Goal: Task Accomplishment & Management: Manage account settings

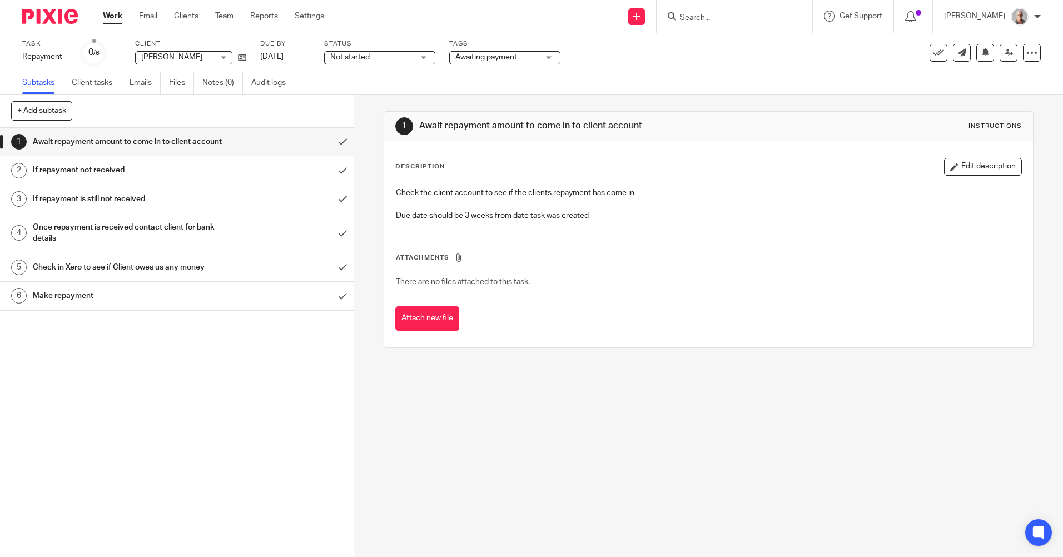
click at [710, 16] on input "Search" at bounding box center [729, 18] width 100 height 10
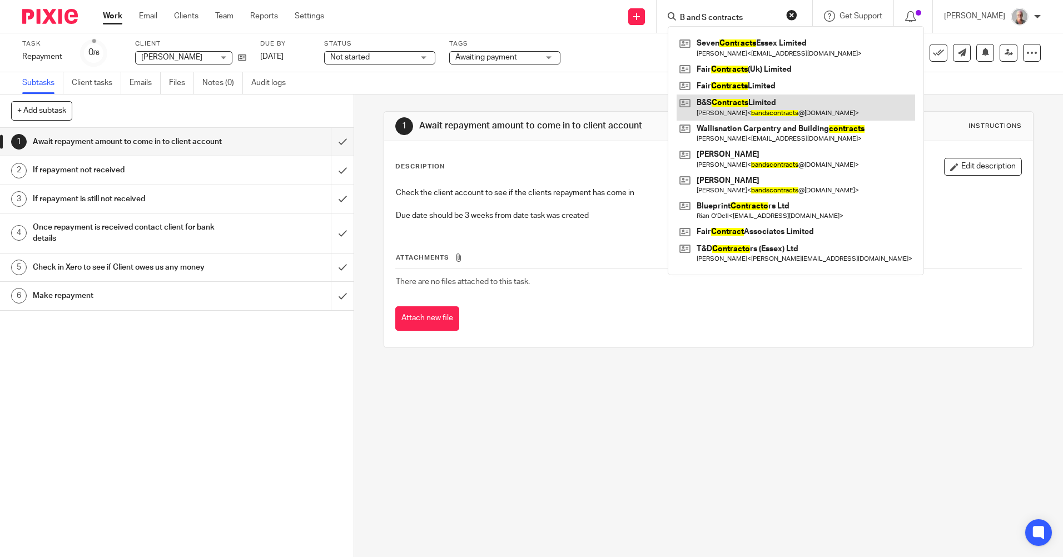
type input "B and S contracts"
click at [757, 107] on link at bounding box center [796, 108] width 239 height 26
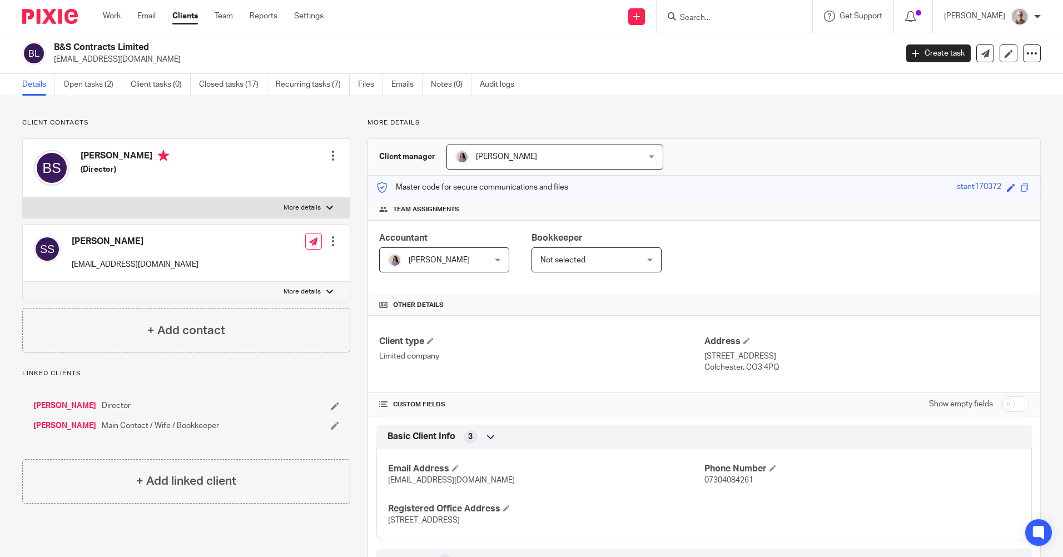
click at [707, 17] on input "Search" at bounding box center [729, 18] width 100 height 10
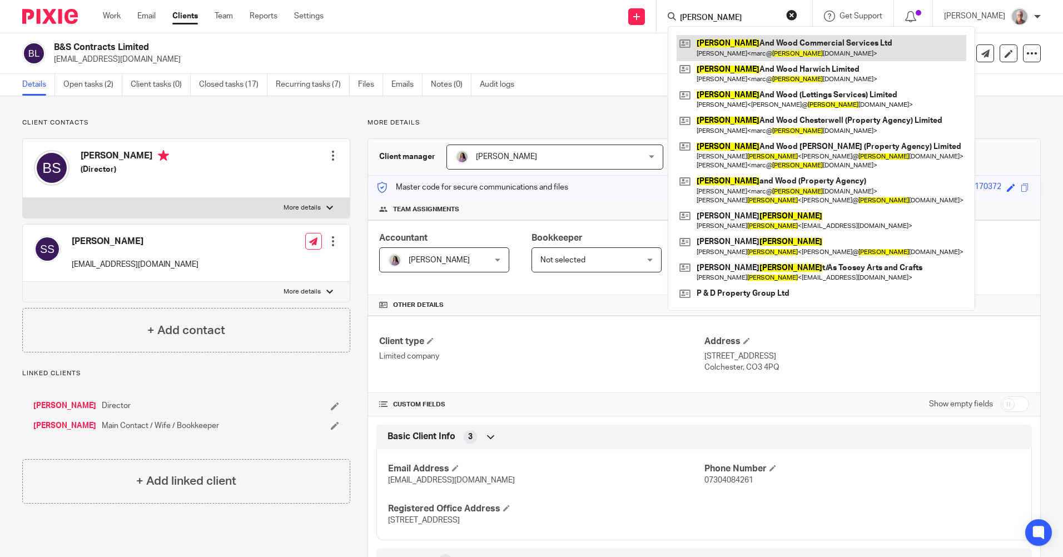
type input "harris"
click at [756, 43] on link at bounding box center [822, 48] width 290 height 26
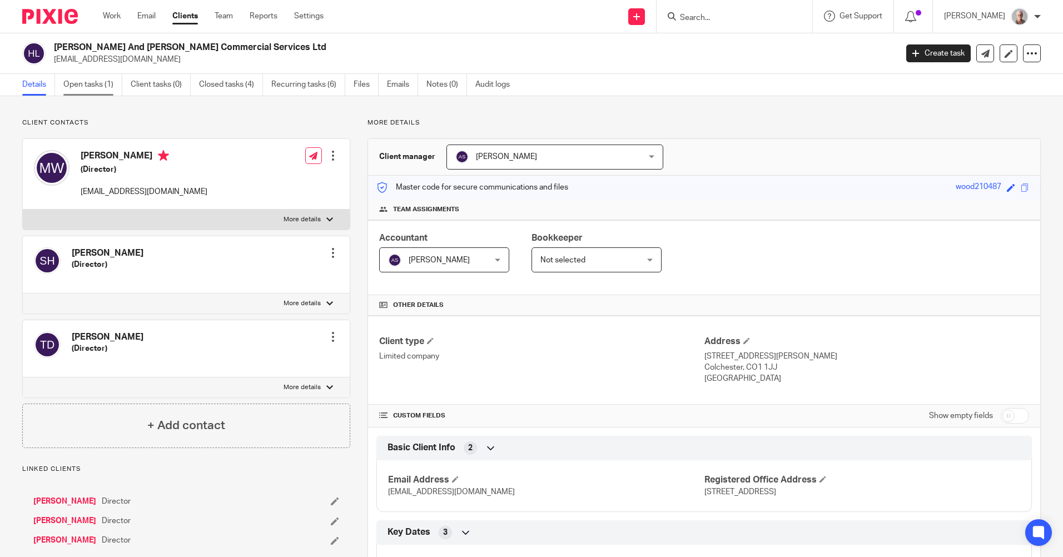
click at [91, 84] on link "Open tasks (1)" at bounding box center [92, 85] width 59 height 22
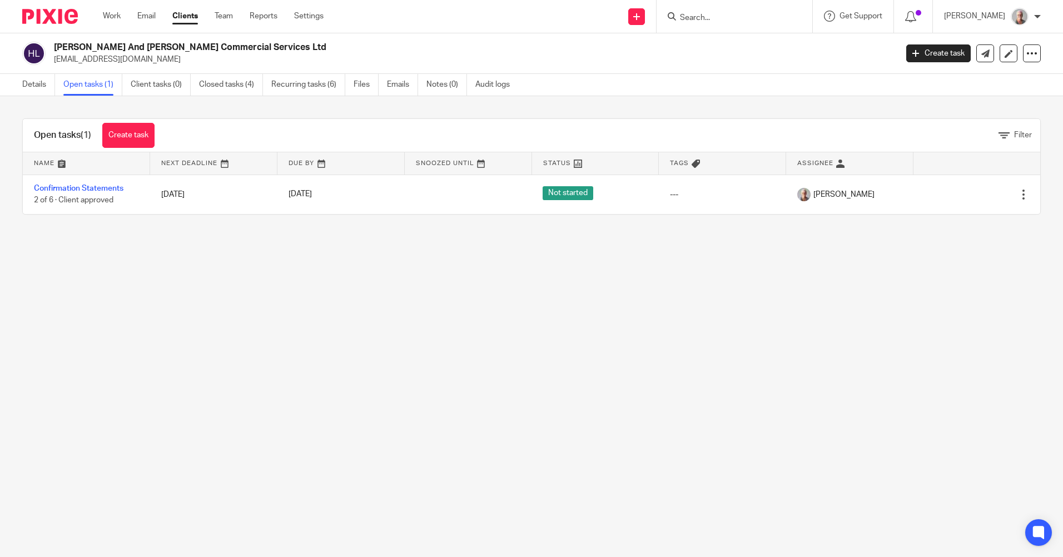
click at [736, 17] on input "Search" at bounding box center [729, 18] width 100 height 10
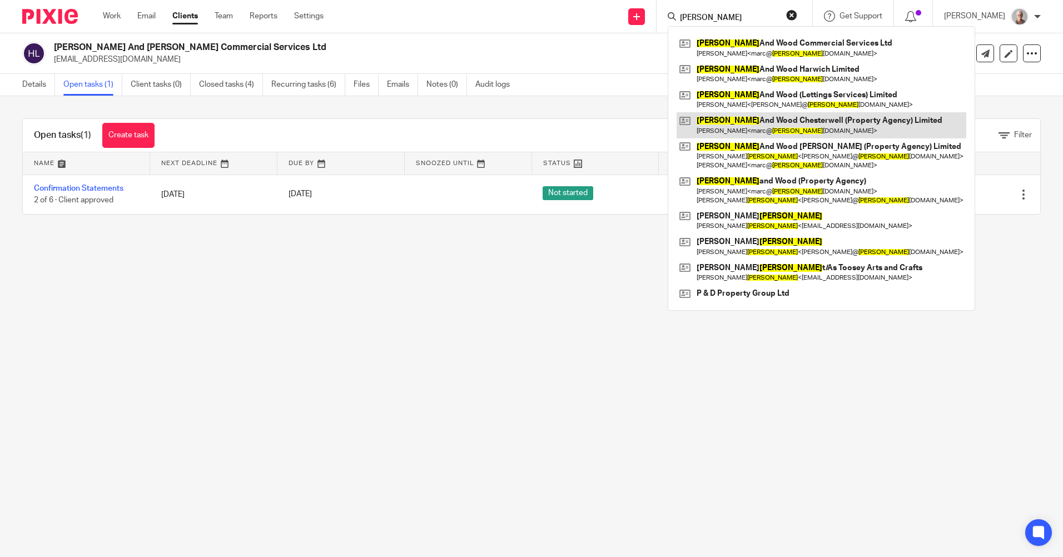
type input "harris"
click at [757, 130] on link at bounding box center [822, 125] width 290 height 26
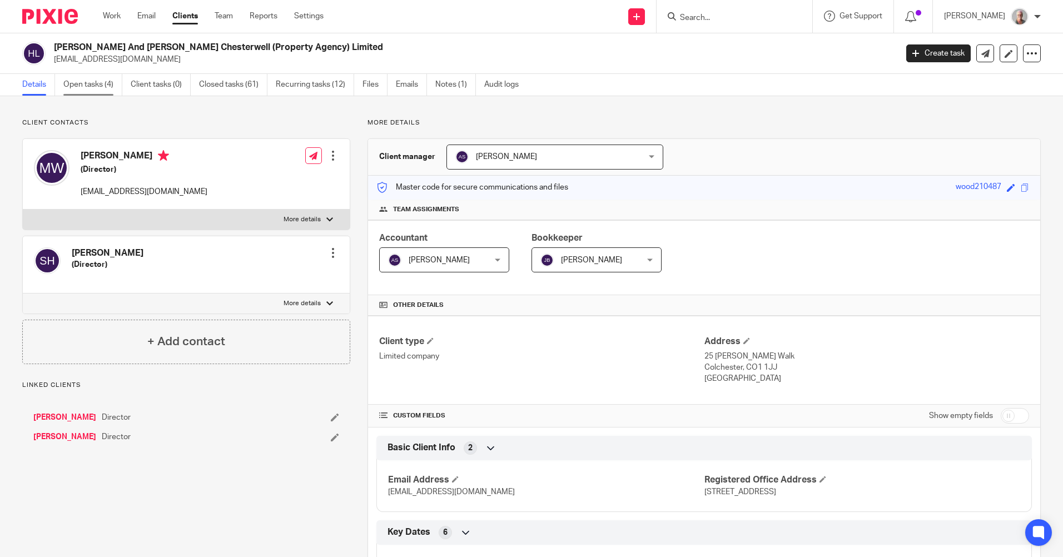
click at [84, 82] on link "Open tasks (4)" at bounding box center [92, 85] width 59 height 22
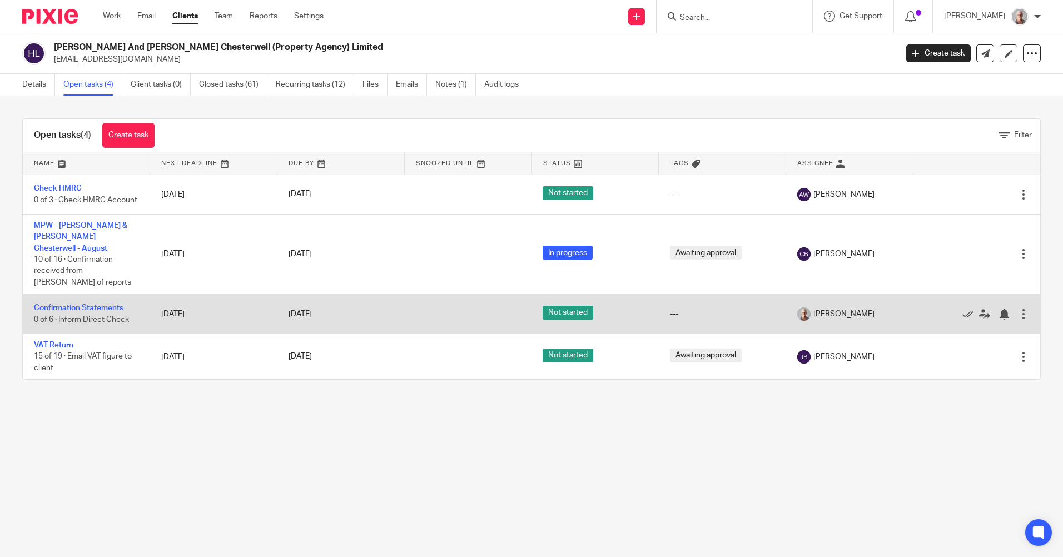
click at [63, 304] on link "Confirmation Statements" at bounding box center [79, 308] width 90 height 8
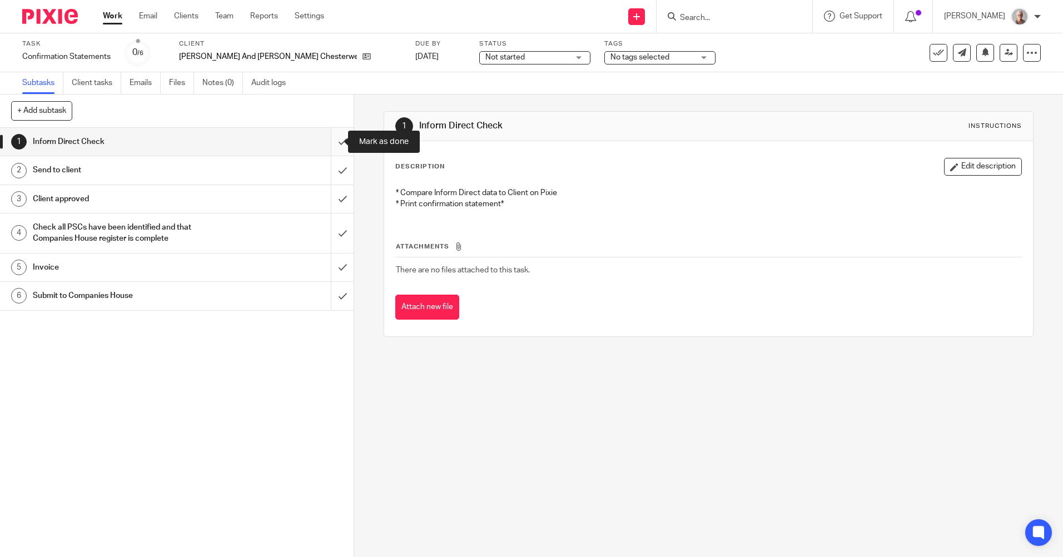
click at [329, 142] on input "submit" at bounding box center [177, 142] width 354 height 28
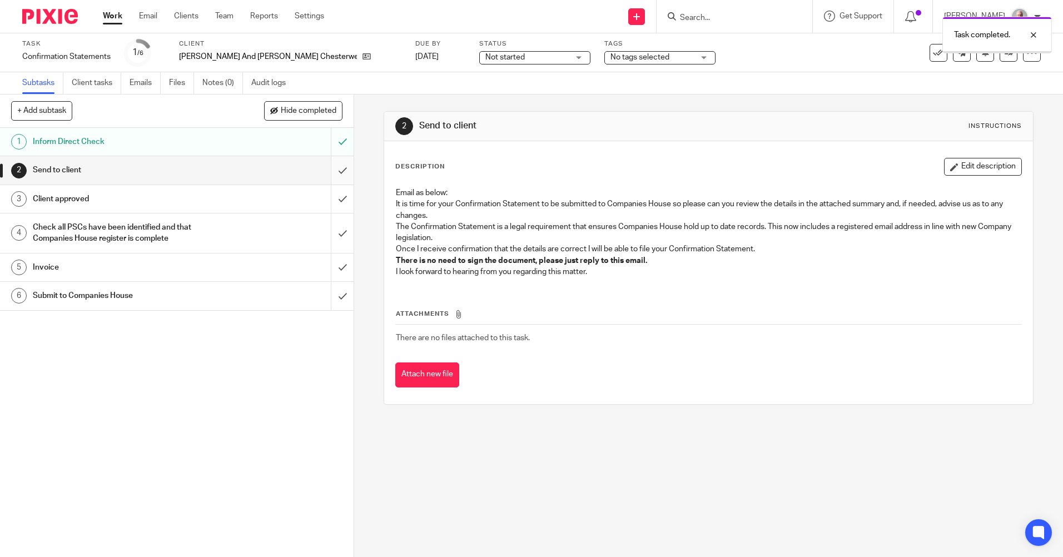
click at [330, 168] on input "submit" at bounding box center [177, 170] width 354 height 28
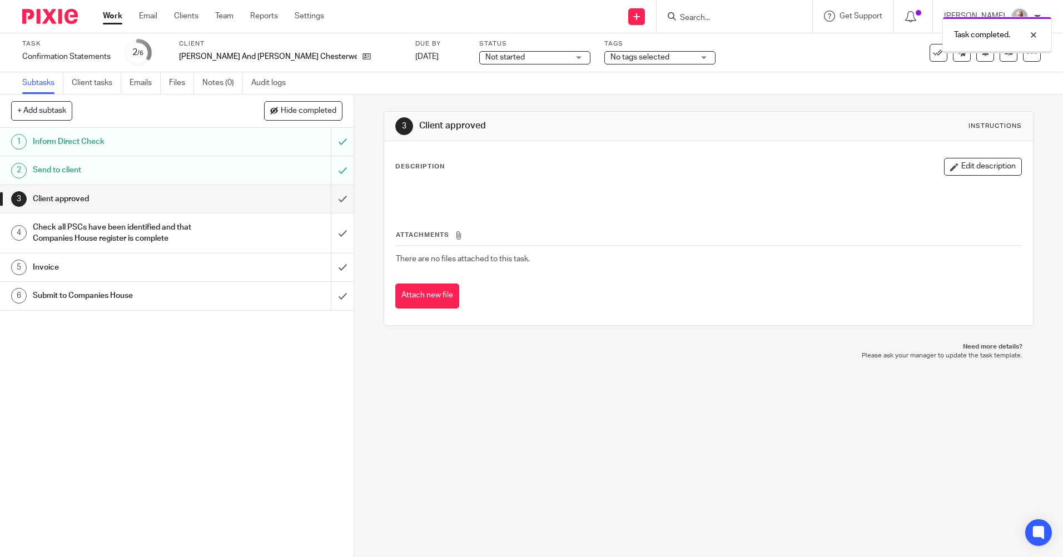
click at [743, 16] on div "Task completed." at bounding box center [792, 32] width 520 height 42
click at [709, 14] on div "Task completed." at bounding box center [792, 32] width 520 height 42
click at [710, 20] on div "Task completed." at bounding box center [792, 32] width 520 height 42
drag, startPoint x: 713, startPoint y: 18, endPoint x: 727, endPoint y: 17, distance: 13.4
click at [721, 17] on div "Task completed." at bounding box center [792, 32] width 520 height 42
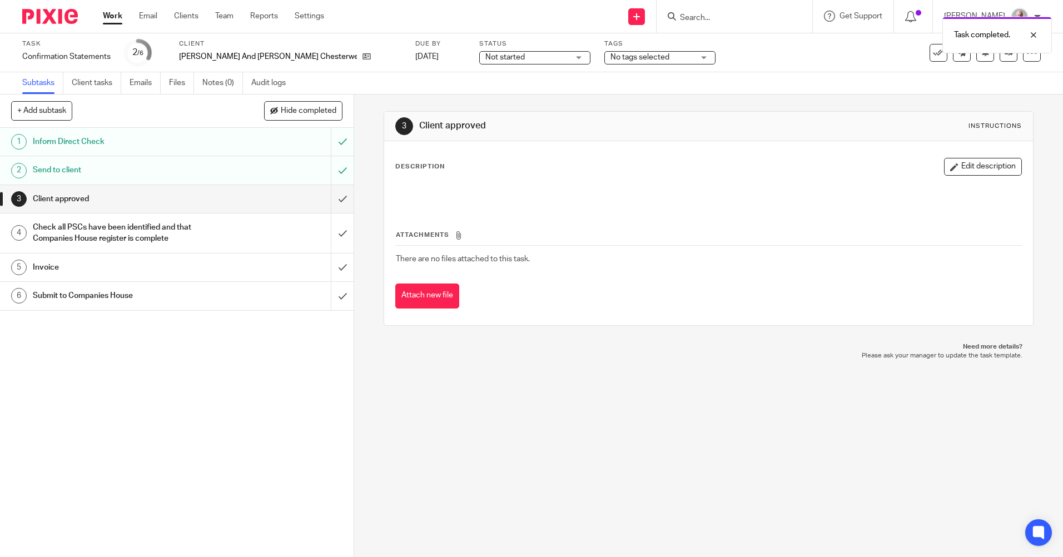
click at [727, 17] on div "Task completed." at bounding box center [792, 32] width 520 height 42
click at [715, 11] on form at bounding box center [738, 16] width 118 height 14
click at [723, 16] on input "Search" at bounding box center [729, 18] width 100 height 10
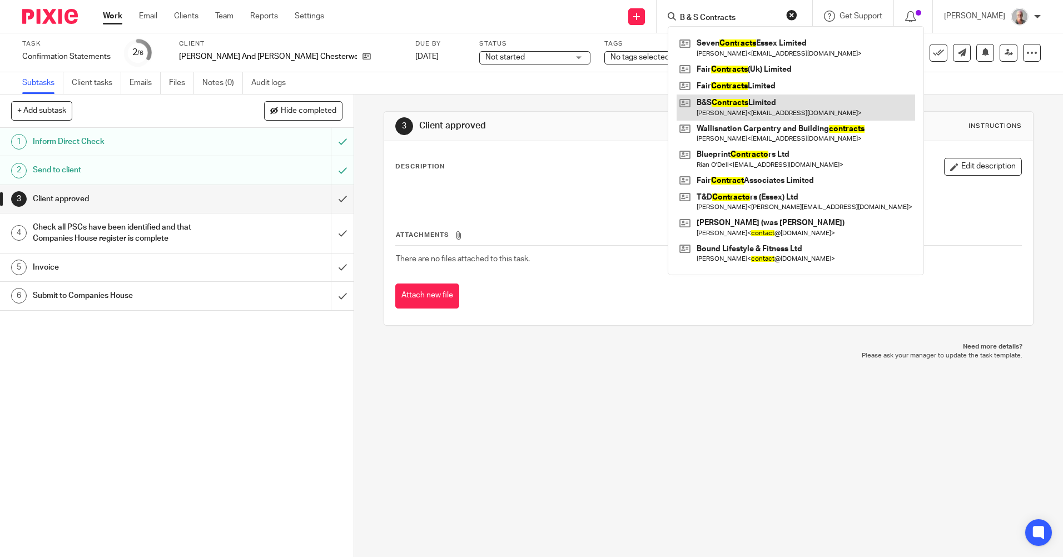
type input "B & S Contracts"
click at [755, 102] on link at bounding box center [796, 108] width 239 height 26
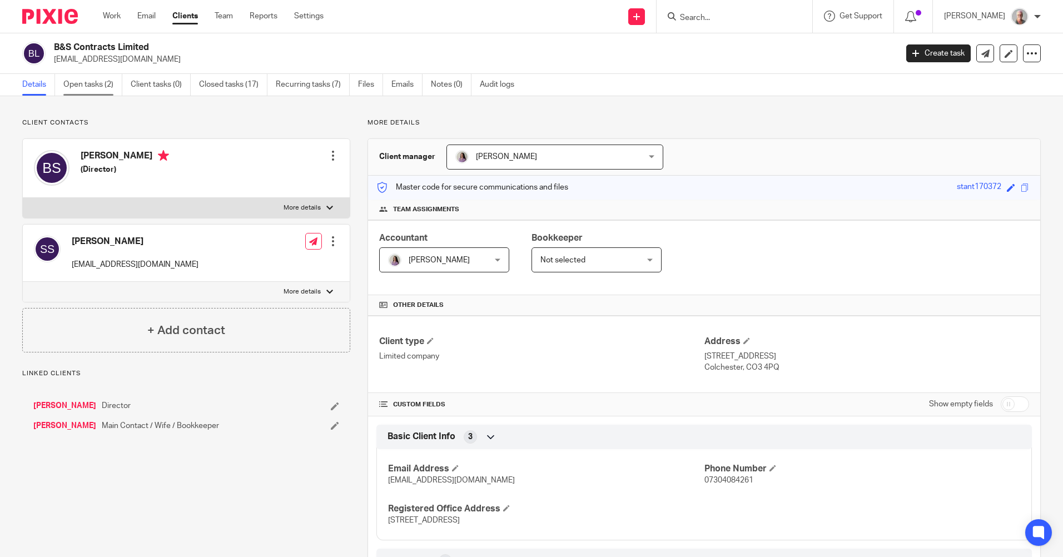
click at [87, 85] on link "Open tasks (2)" at bounding box center [92, 85] width 59 height 22
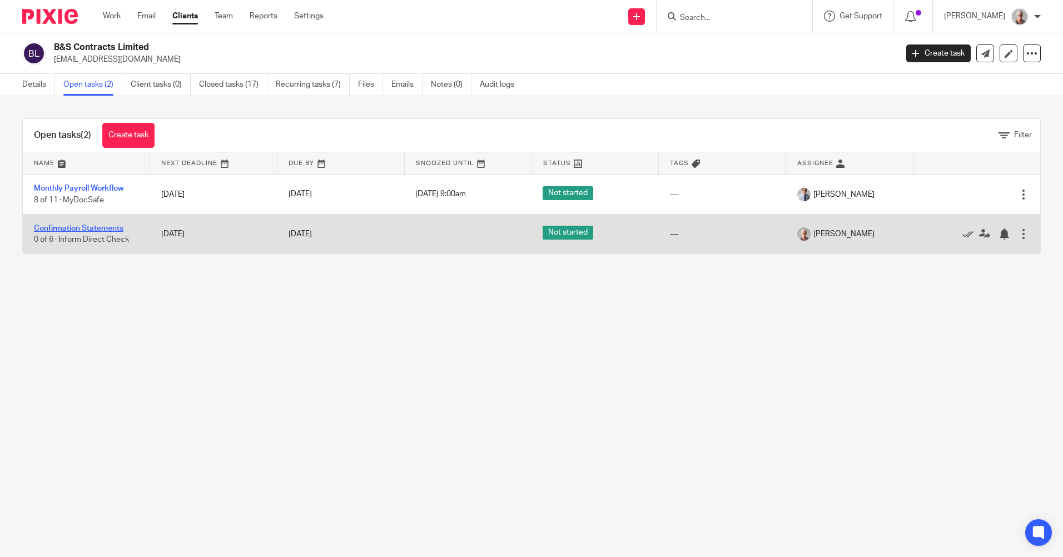
click at [90, 230] on link "Confirmation Statements" at bounding box center [79, 229] width 90 height 8
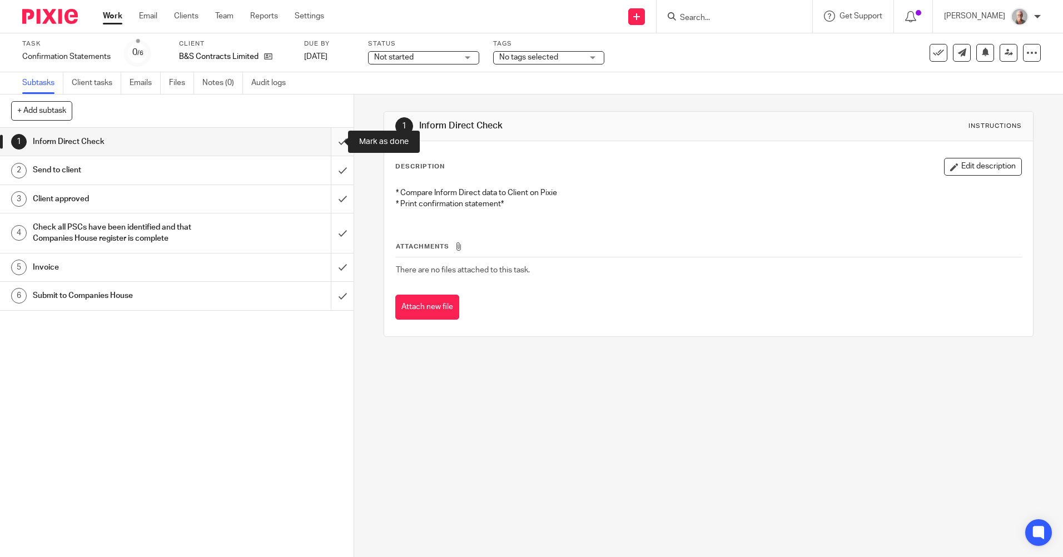
click at [331, 140] on input "submit" at bounding box center [177, 142] width 354 height 28
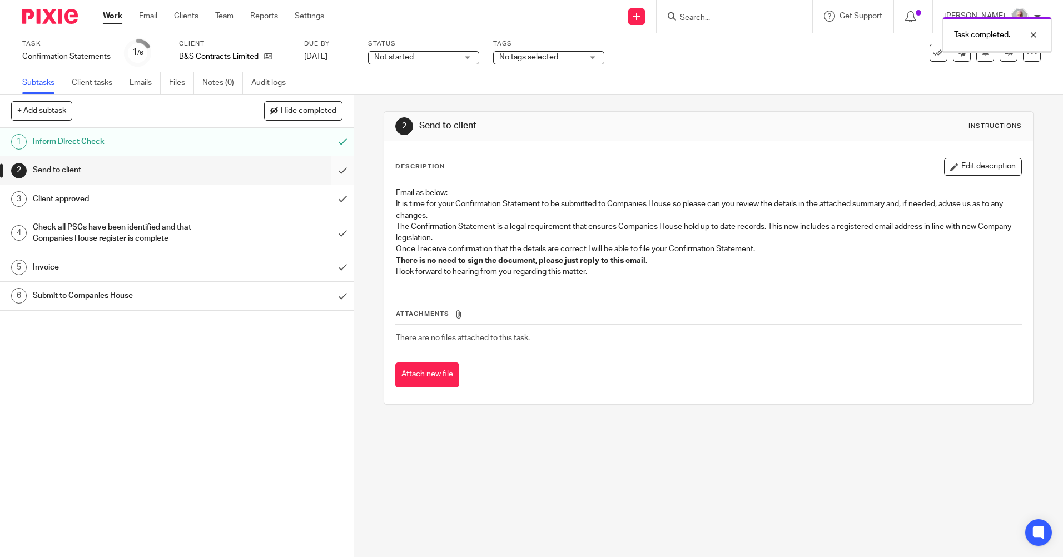
click at [330, 170] on input "submit" at bounding box center [177, 170] width 354 height 28
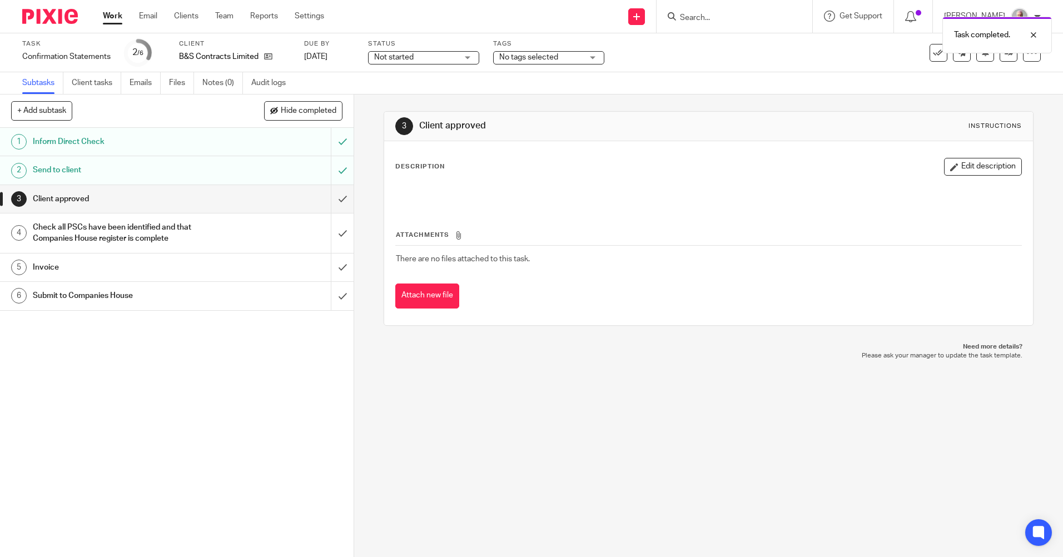
click at [717, 16] on div "Task completed." at bounding box center [792, 32] width 520 height 42
click at [712, 15] on div "Task completed." at bounding box center [792, 32] width 520 height 42
click at [708, 6] on div at bounding box center [735, 16] width 156 height 33
click at [711, 21] on input "Search" at bounding box center [729, 18] width 100 height 10
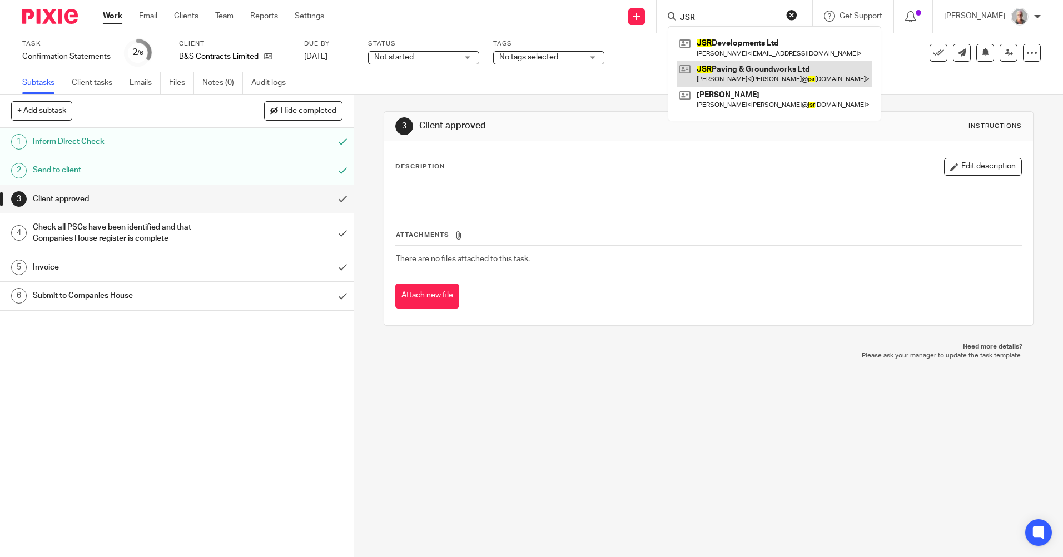
type input "JSR"
click at [746, 66] on link at bounding box center [775, 74] width 196 height 26
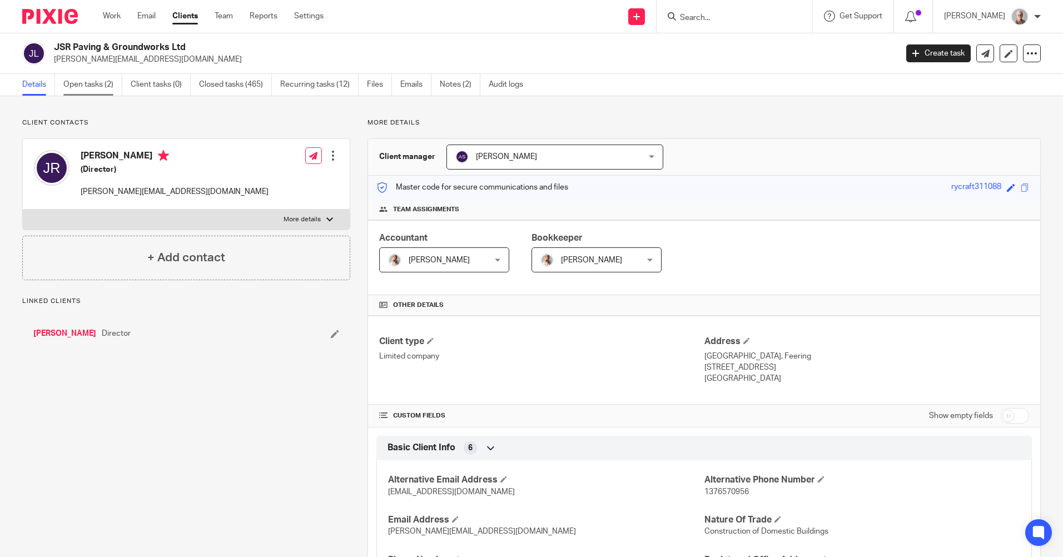
click at [90, 88] on link "Open tasks (2)" at bounding box center [92, 85] width 59 height 22
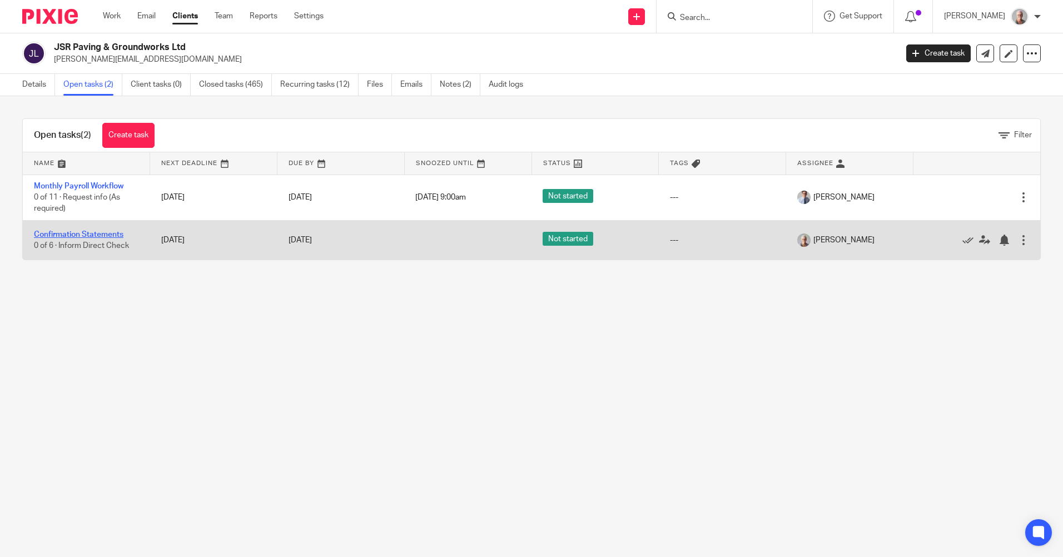
click at [77, 234] on link "Confirmation Statements" at bounding box center [79, 235] width 90 height 8
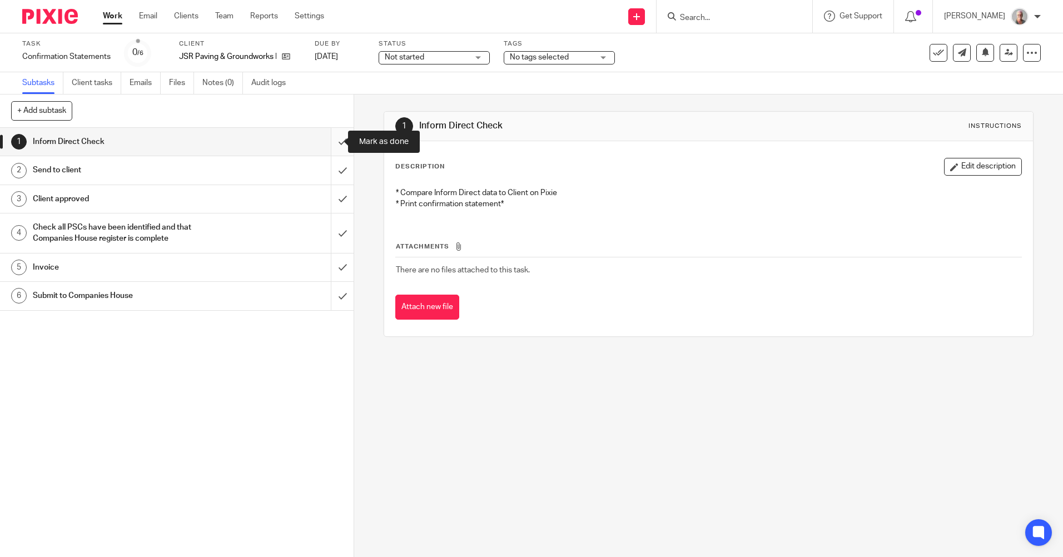
click at [331, 137] on input "submit" at bounding box center [177, 142] width 354 height 28
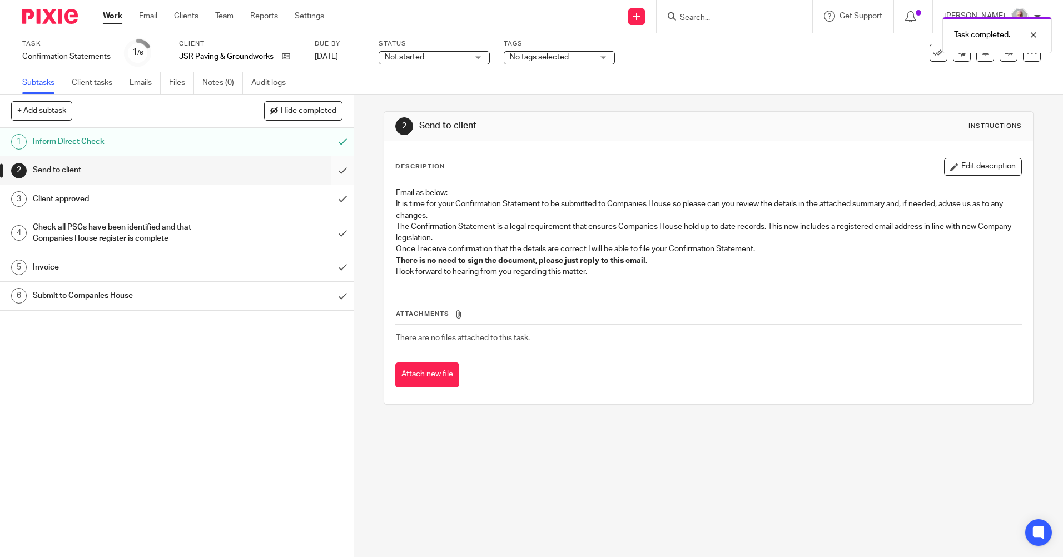
click at [332, 171] on input "submit" at bounding box center [177, 170] width 354 height 28
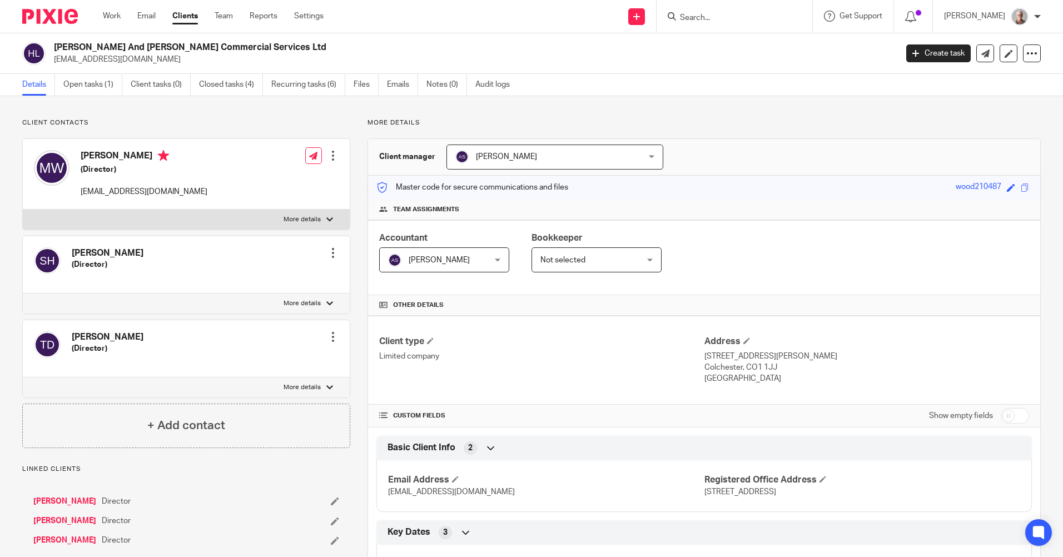
click at [710, 17] on input "Search" at bounding box center [729, 18] width 100 height 10
type input "perfect"
click at [757, 53] on link at bounding box center [771, 48] width 188 height 26
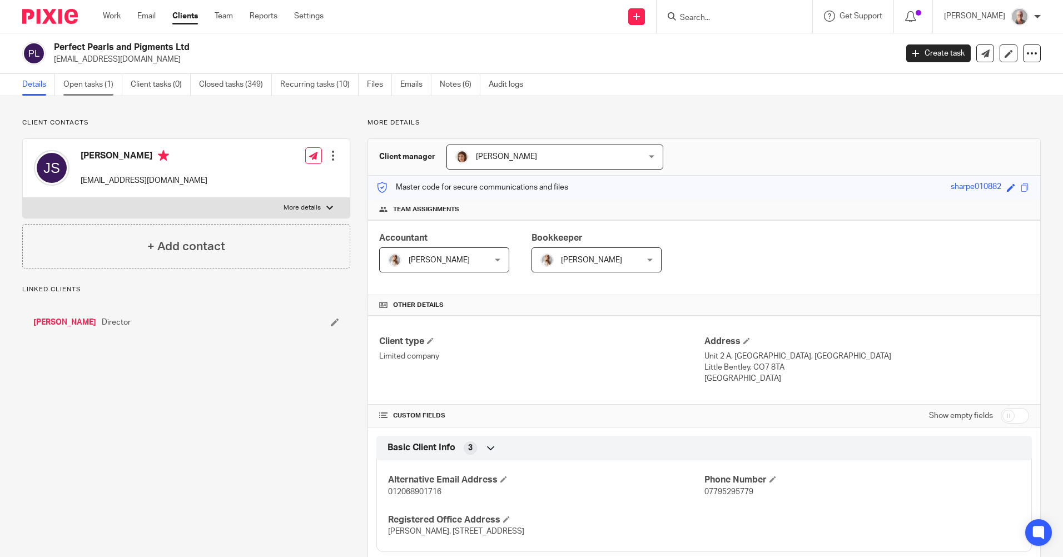
click at [78, 85] on link "Open tasks (1)" at bounding box center [92, 85] width 59 height 22
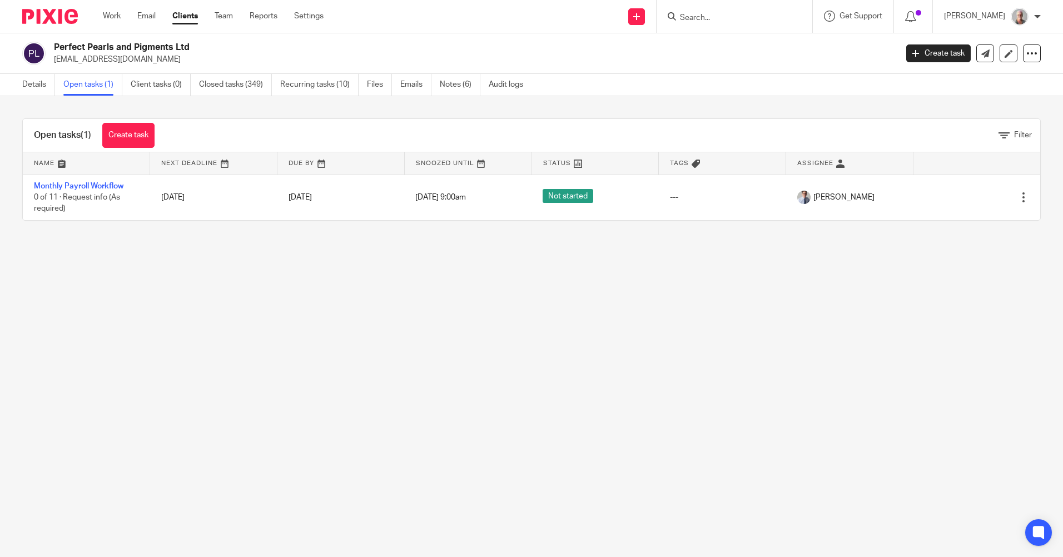
click at [714, 18] on input "Search" at bounding box center [729, 18] width 100 height 10
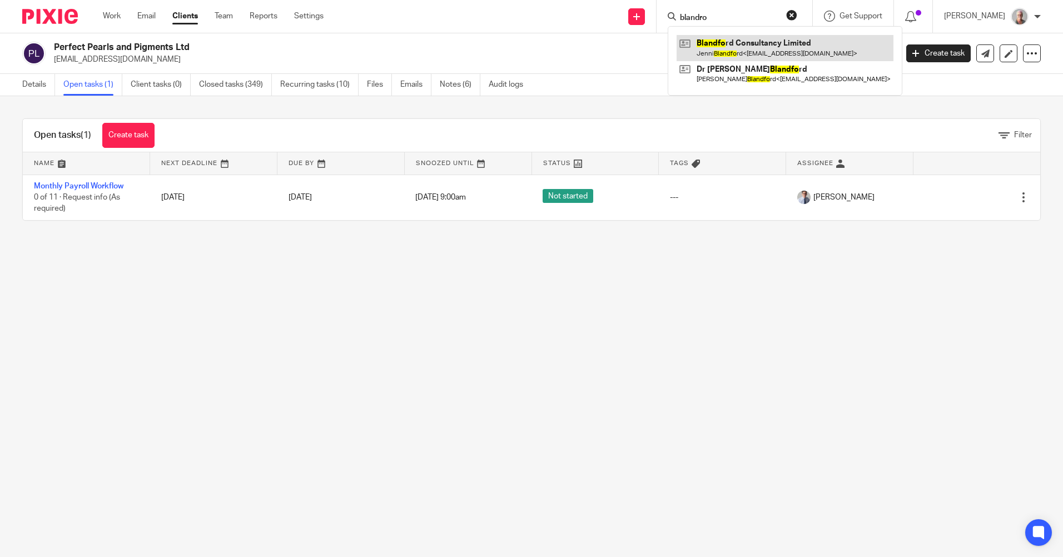
type input "blandro"
click at [733, 47] on link at bounding box center [785, 48] width 217 height 26
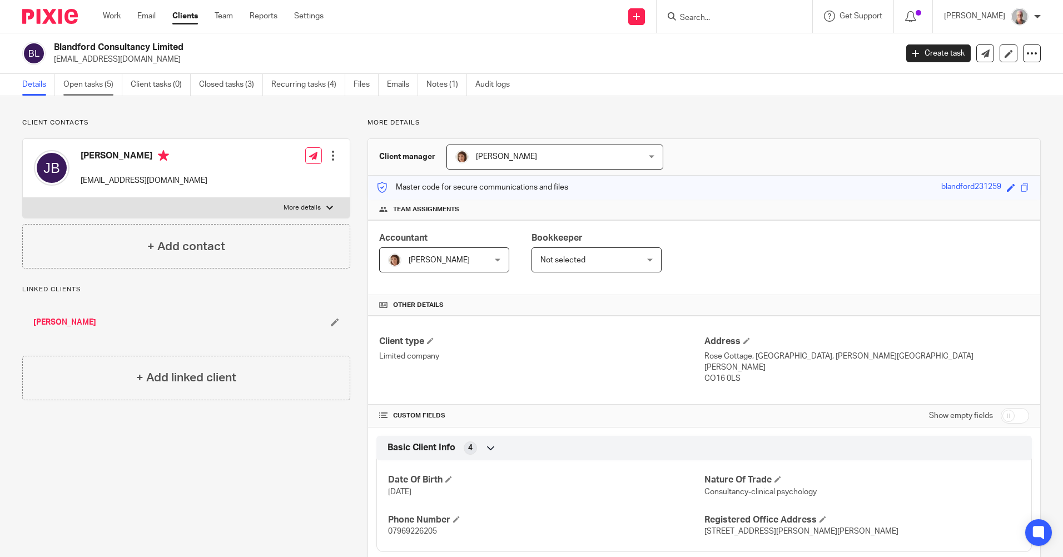
click at [96, 88] on link "Open tasks (5)" at bounding box center [92, 85] width 59 height 22
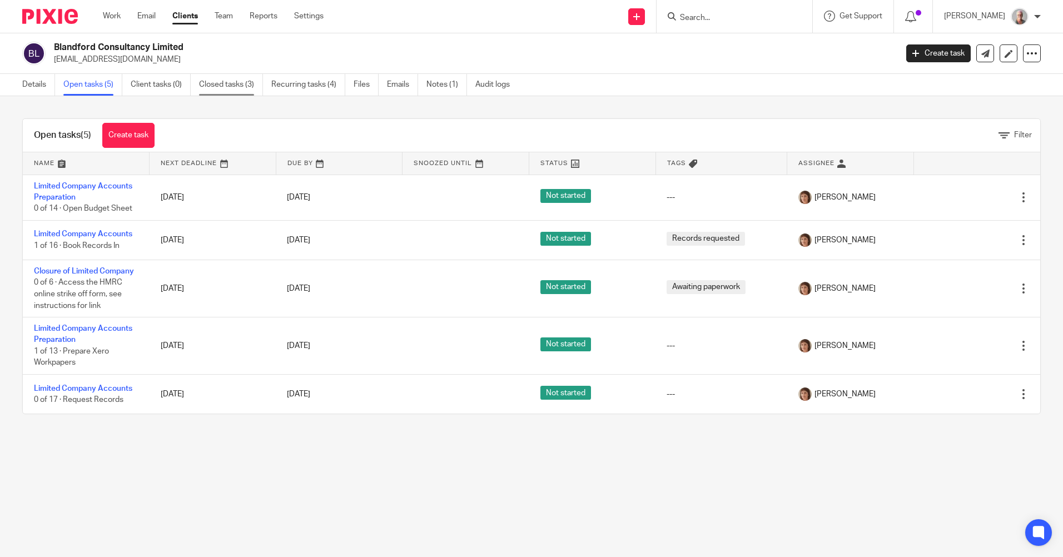
click at [219, 87] on link "Closed tasks (3)" at bounding box center [231, 85] width 64 height 22
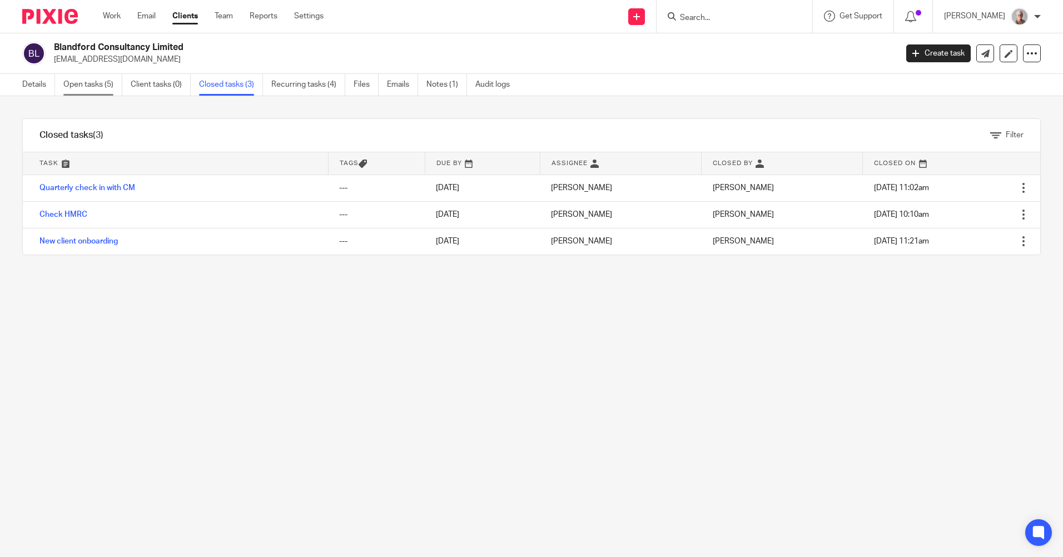
click at [91, 83] on link "Open tasks (5)" at bounding box center [92, 85] width 59 height 22
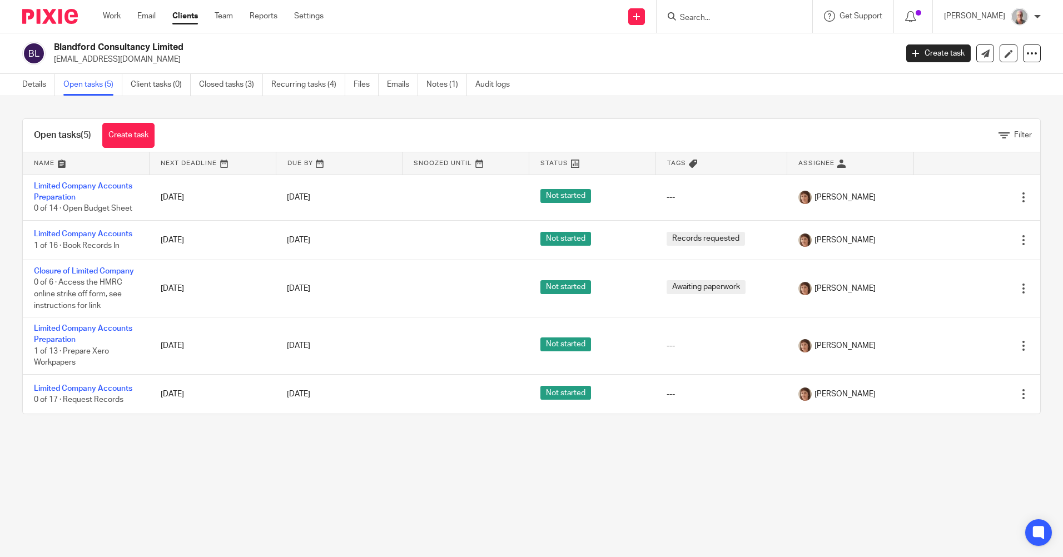
click at [92, 88] on link "Open tasks (5)" at bounding box center [92, 85] width 59 height 22
click at [237, 89] on link "Closed tasks (3)" at bounding box center [231, 85] width 64 height 22
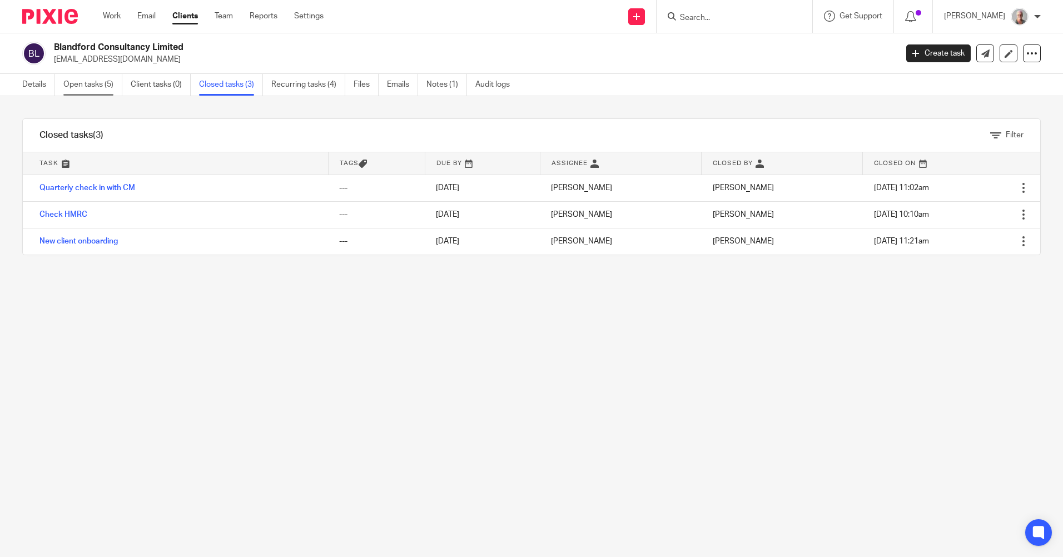
click at [84, 82] on link "Open tasks (5)" at bounding box center [92, 85] width 59 height 22
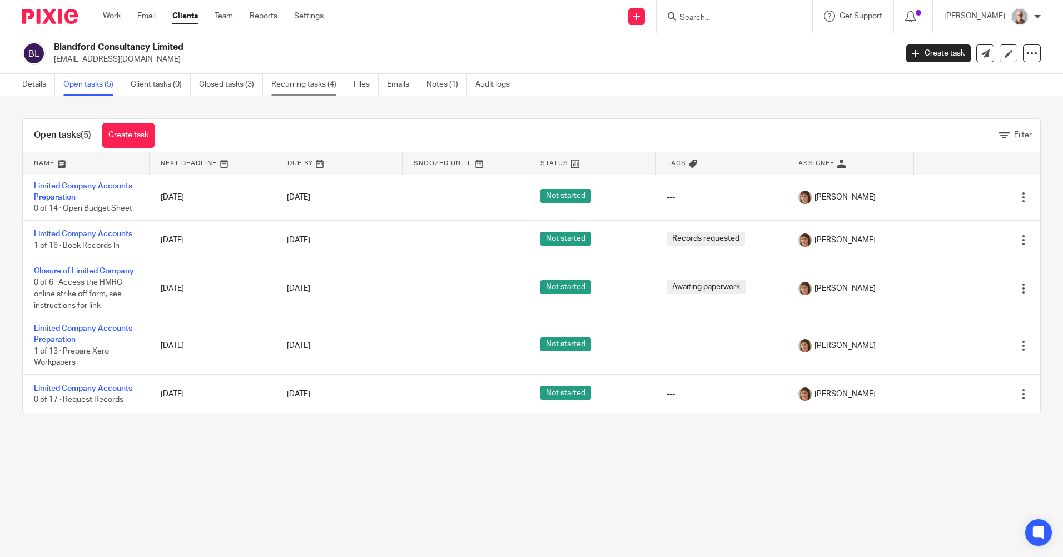
click at [303, 86] on link "Recurring tasks (4)" at bounding box center [308, 85] width 74 height 22
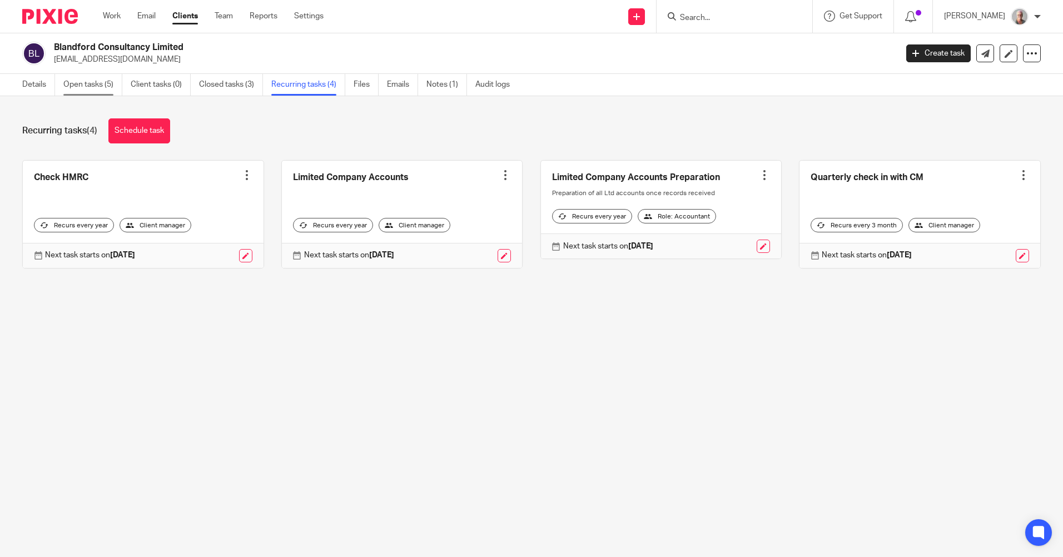
click at [85, 88] on link "Open tasks (5)" at bounding box center [92, 85] width 59 height 22
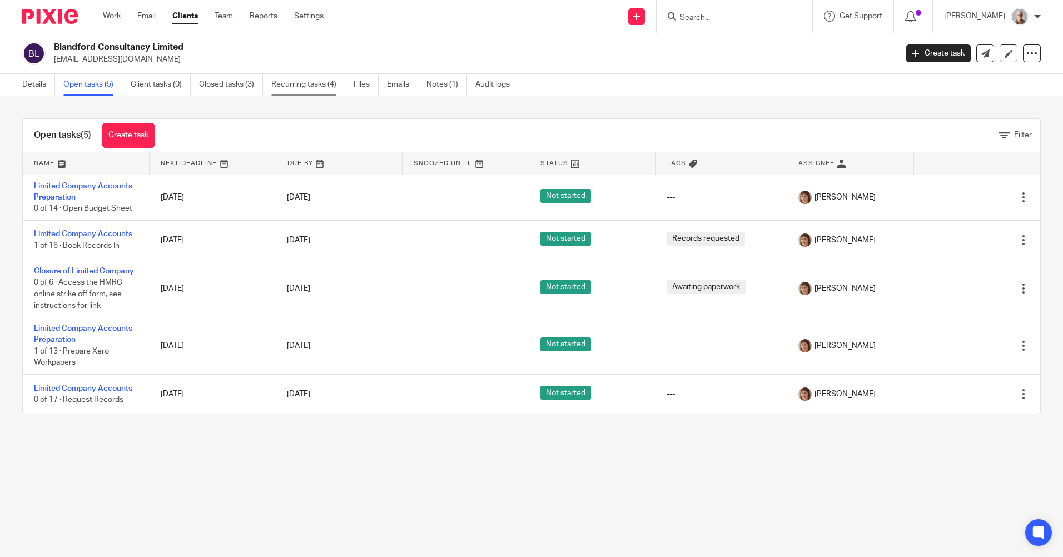
click at [294, 88] on link "Recurring tasks (4)" at bounding box center [308, 85] width 74 height 22
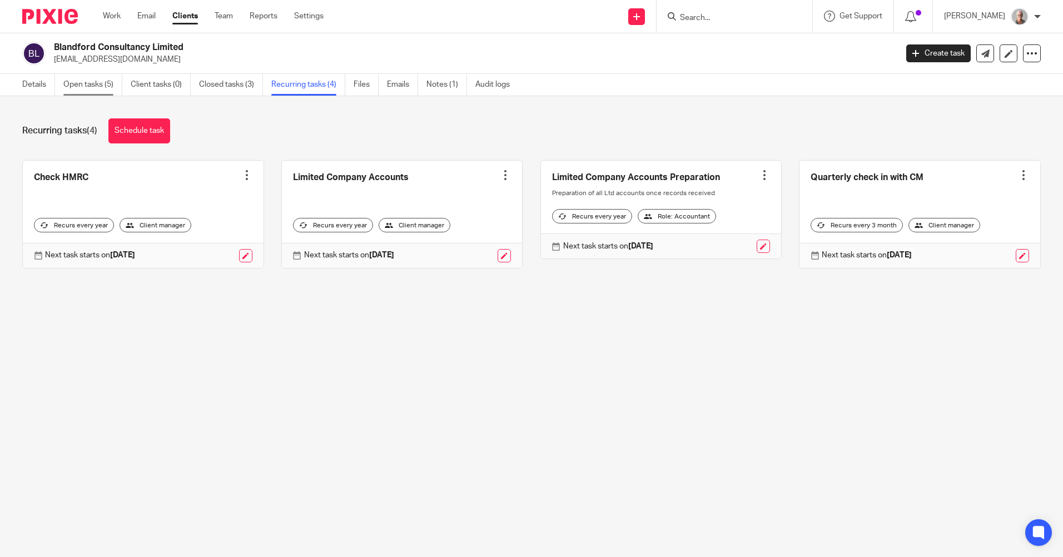
click at [75, 88] on link "Open tasks (5)" at bounding box center [92, 85] width 59 height 22
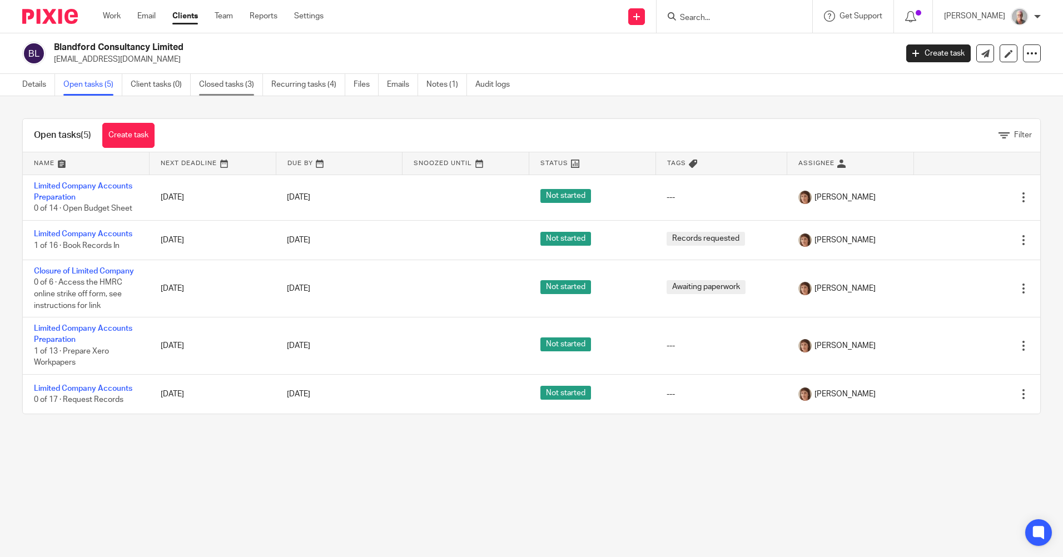
click at [215, 85] on link "Closed tasks (3)" at bounding box center [231, 85] width 64 height 22
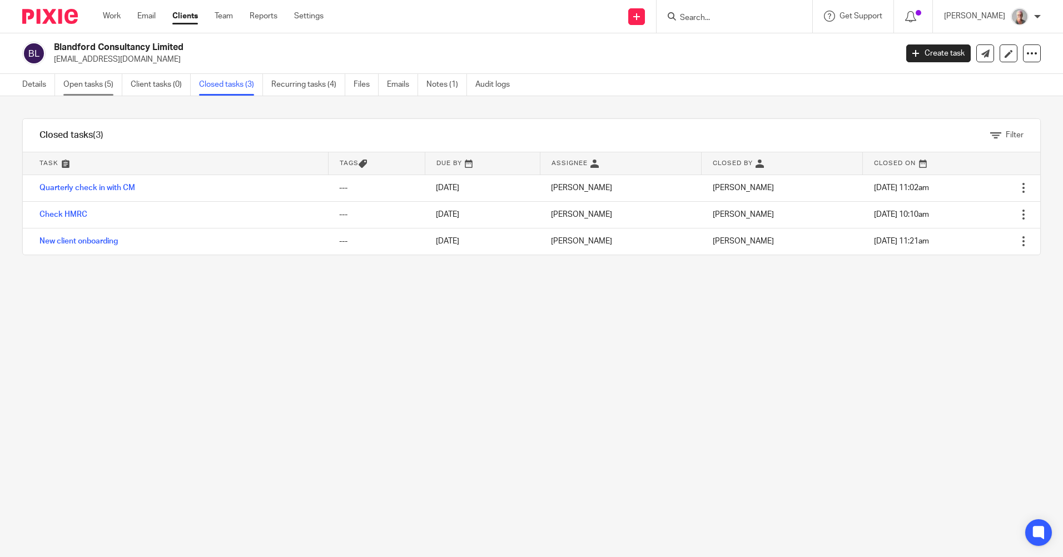
click at [79, 89] on link "Open tasks (5)" at bounding box center [92, 85] width 59 height 22
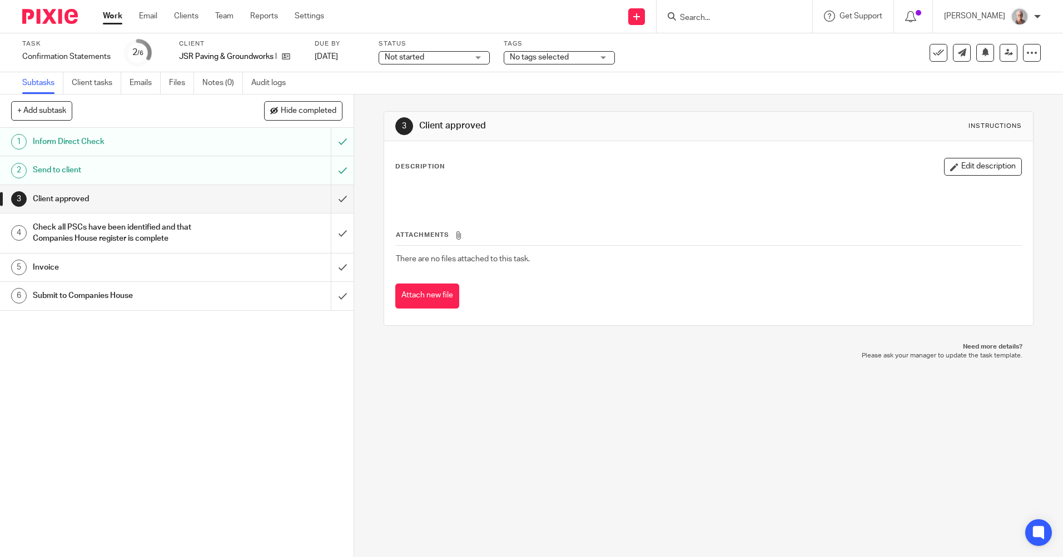
click at [710, 17] on input "Search" at bounding box center [729, 18] width 100 height 10
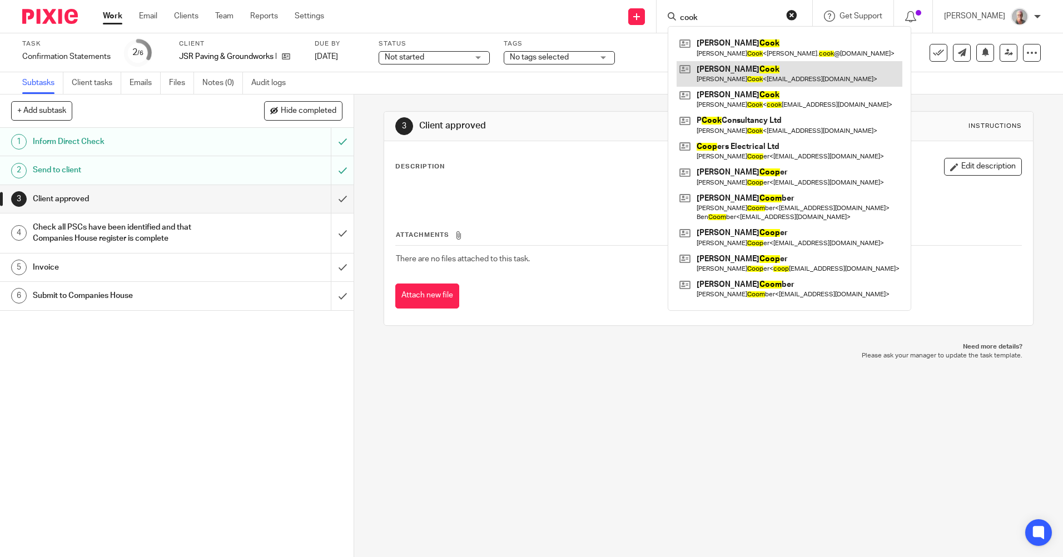
type input "cook"
click at [777, 78] on link at bounding box center [790, 74] width 226 height 26
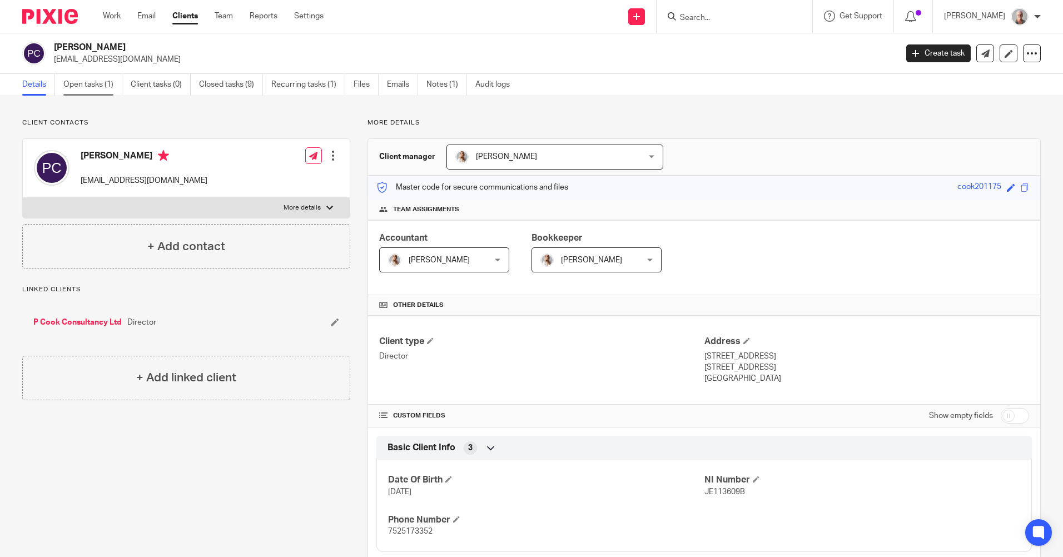
click at [78, 82] on link "Open tasks (1)" at bounding box center [92, 85] width 59 height 22
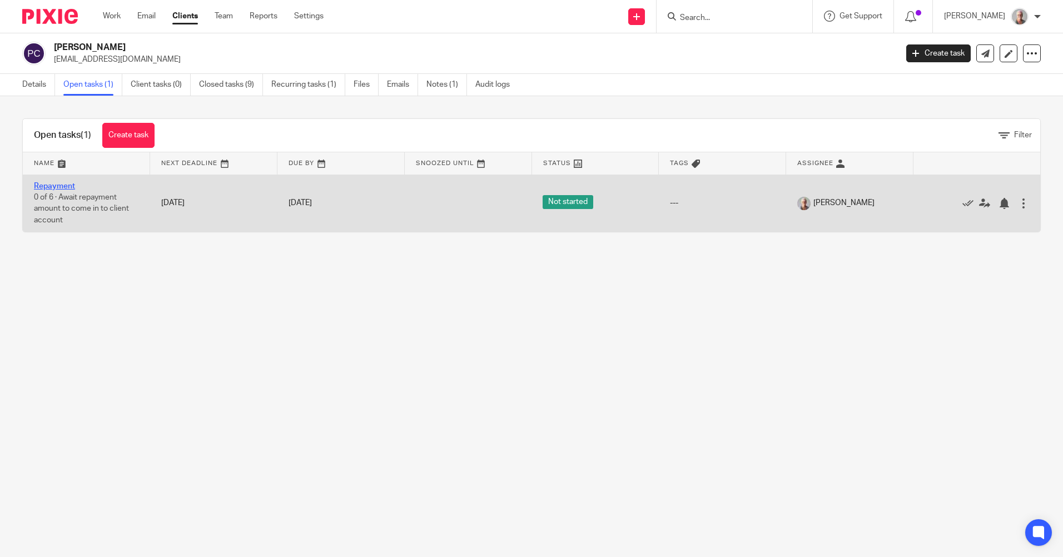
click at [59, 187] on link "Repayment" at bounding box center [54, 186] width 41 height 8
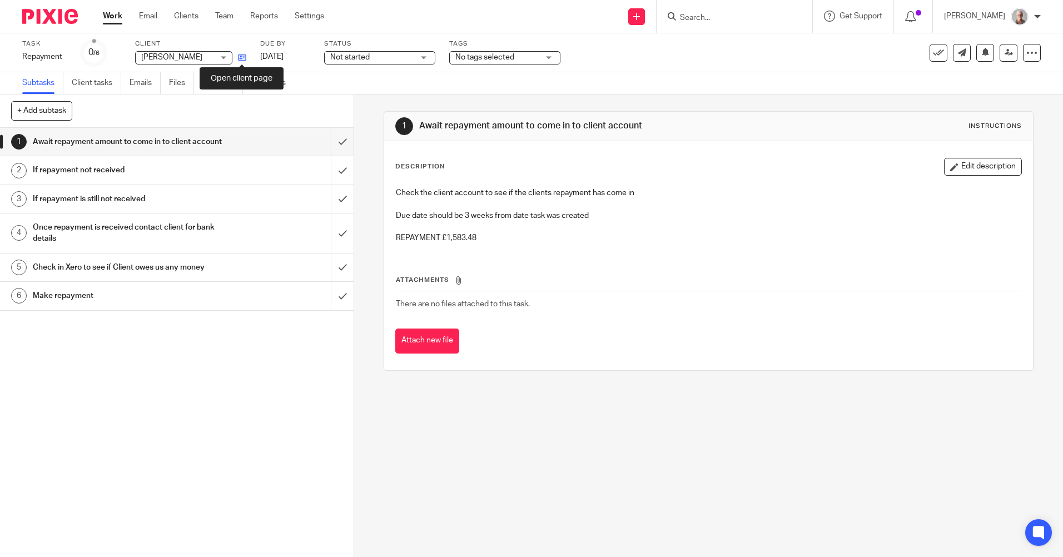
click at [241, 58] on icon at bounding box center [242, 57] width 8 height 8
click at [956, 168] on button "Edit description" at bounding box center [983, 167] width 78 height 18
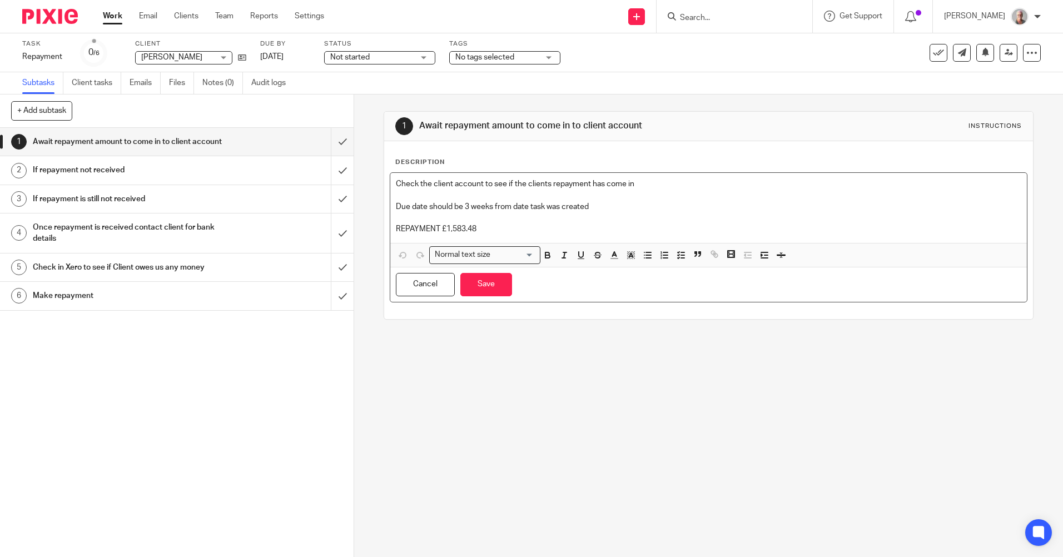
click at [485, 232] on p "REPAYMENT £1,583.48" at bounding box center [708, 229] width 625 height 11
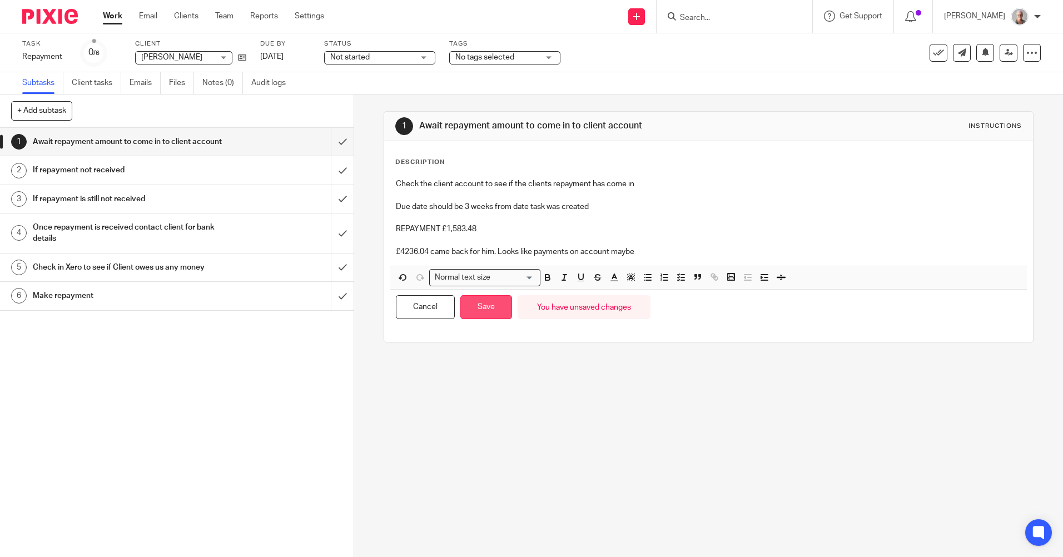
click at [490, 309] on button "Save" at bounding box center [486, 307] width 52 height 24
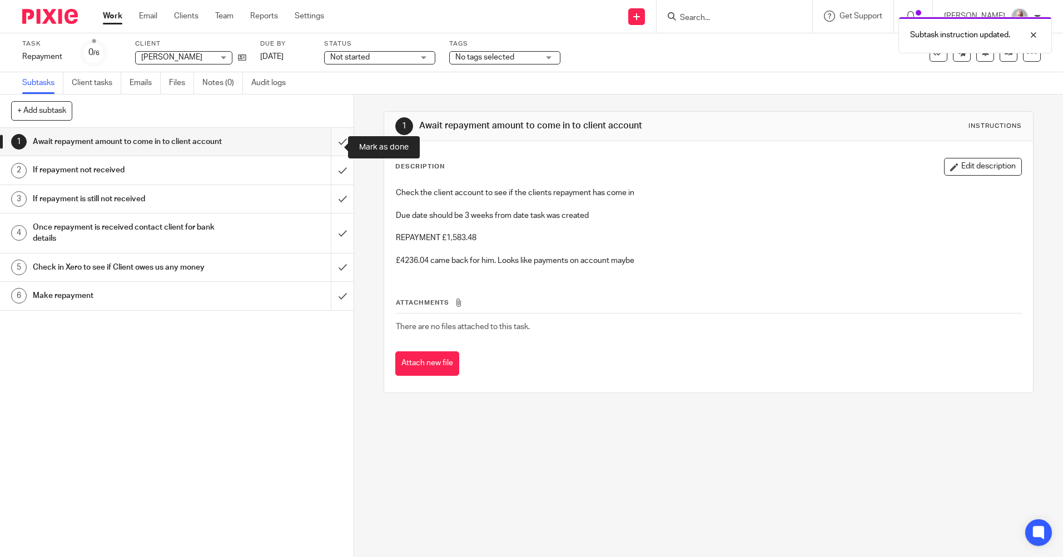
click at [331, 148] on input "submit" at bounding box center [177, 142] width 354 height 28
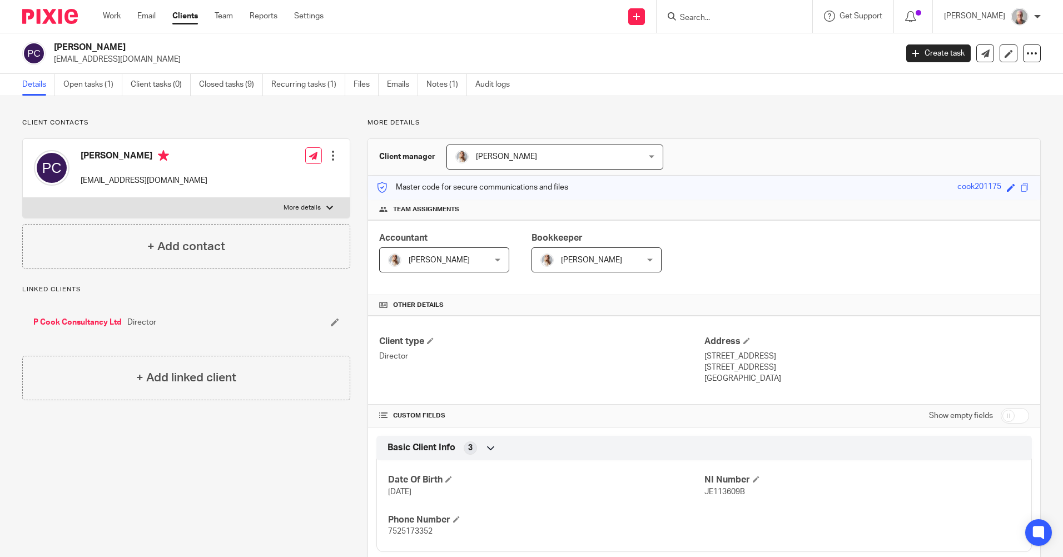
click at [30, 86] on link "Details" at bounding box center [38, 85] width 33 height 22
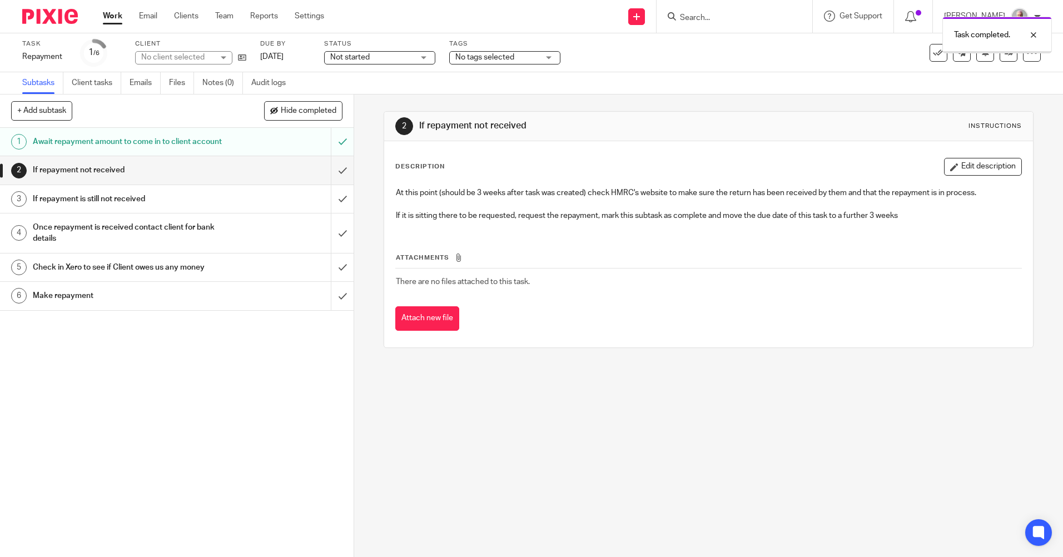
click at [331, 179] on input "submit" at bounding box center [177, 170] width 354 height 28
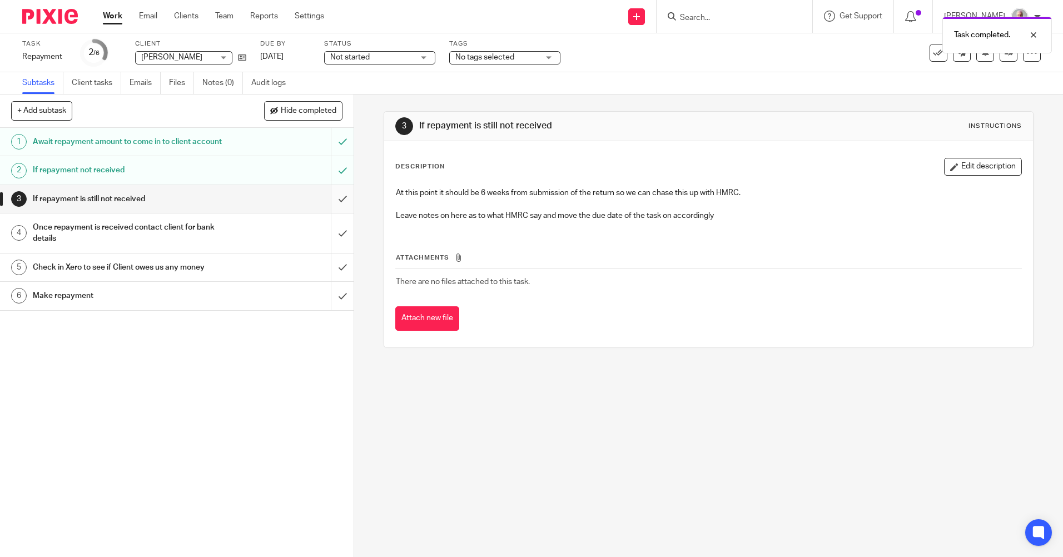
click at [329, 208] on input "submit" at bounding box center [177, 199] width 354 height 28
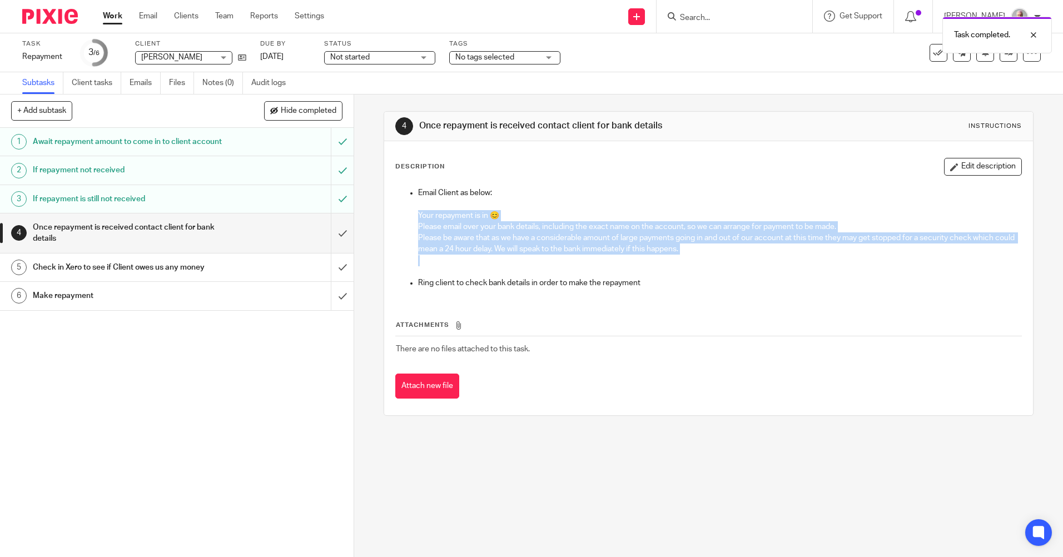
drag, startPoint x: 413, startPoint y: 214, endPoint x: 808, endPoint y: 261, distance: 398.1
click at [808, 261] on ul "Email Client as below: Your repayment is in 😊 Please email over your bank detai…" at bounding box center [708, 237] width 625 height 101
copy li "Your repayment is in 😊 Please email over your bank details, including the exact…"
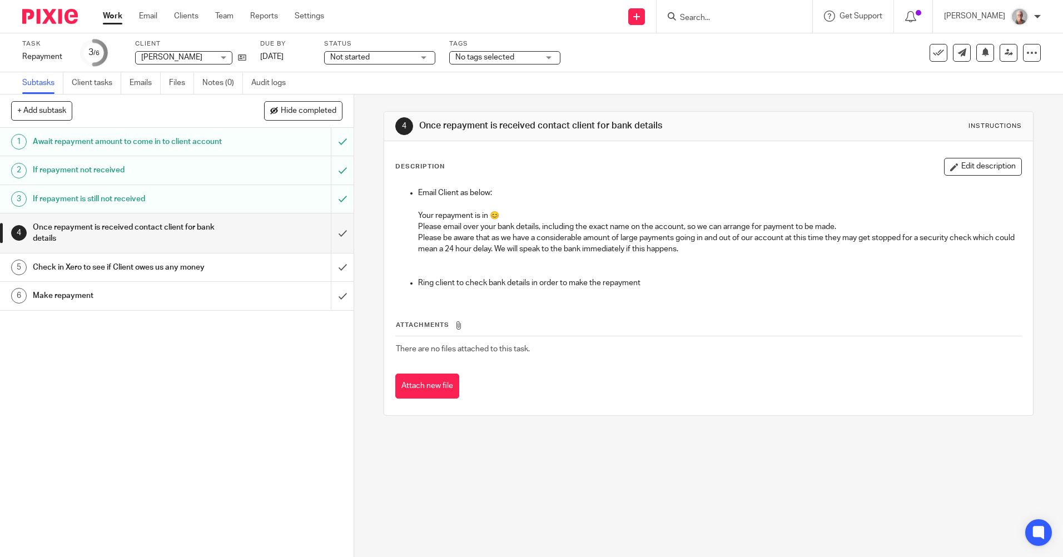
click at [558, 320] on th "Attachments" at bounding box center [708, 328] width 626 height 16
click at [240, 61] on icon at bounding box center [242, 57] width 8 height 8
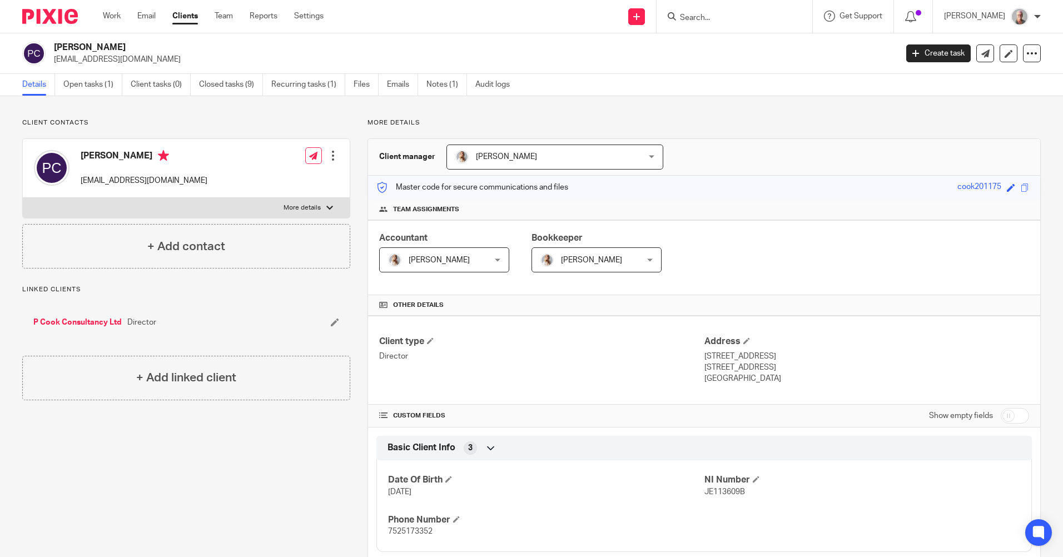
click at [709, 15] on input "Search" at bounding box center [729, 18] width 100 height 10
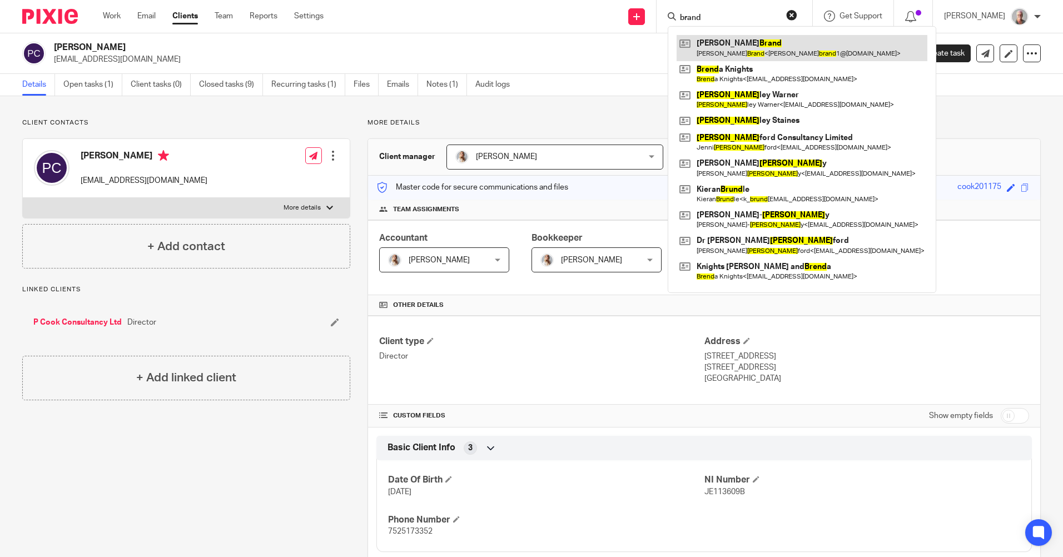
type input "brand"
click at [756, 50] on link at bounding box center [802, 48] width 251 height 26
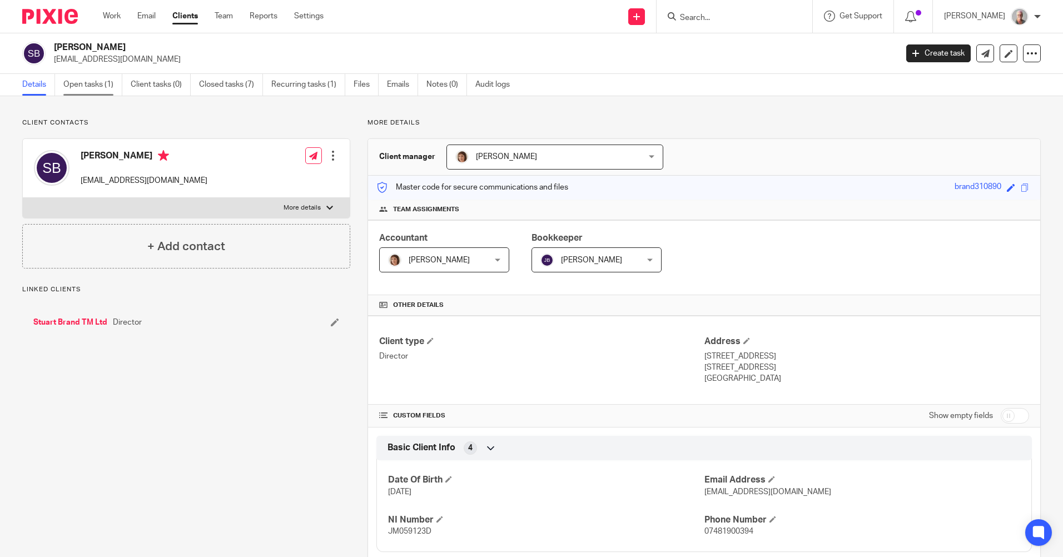
click at [85, 90] on link "Open tasks (1)" at bounding box center [92, 85] width 59 height 22
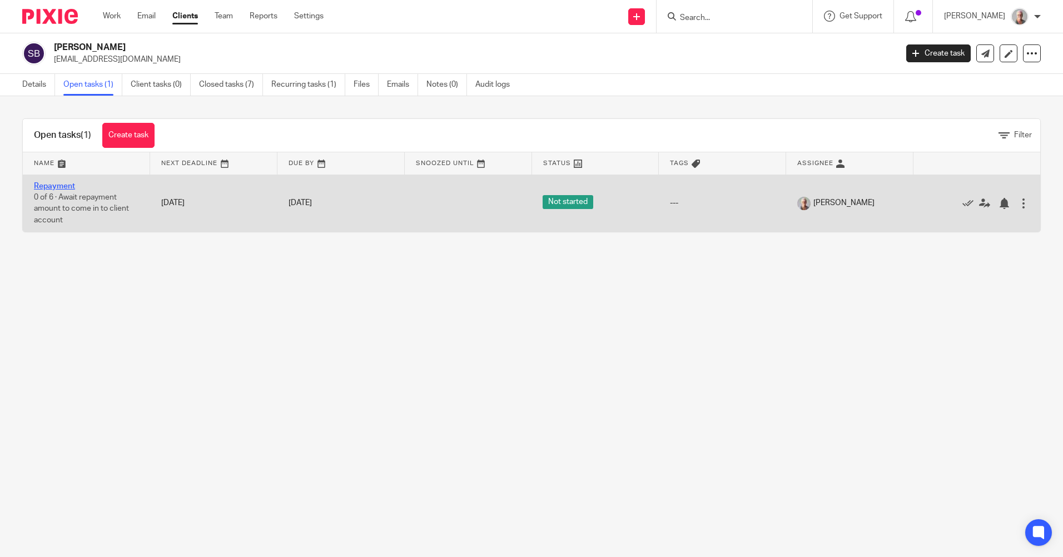
click at [58, 187] on link "Repayment" at bounding box center [54, 186] width 41 height 8
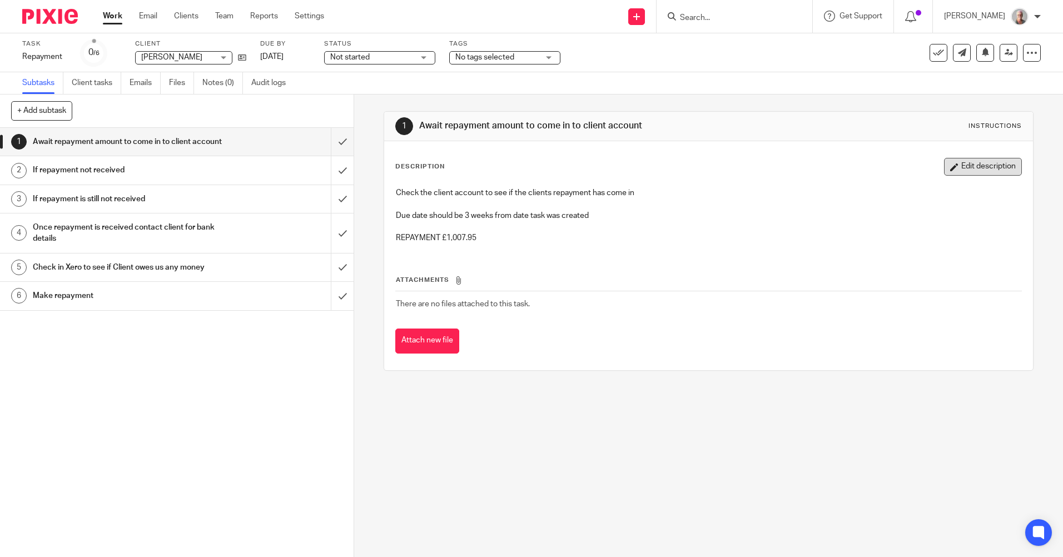
click at [962, 169] on button "Edit description" at bounding box center [983, 167] width 78 height 18
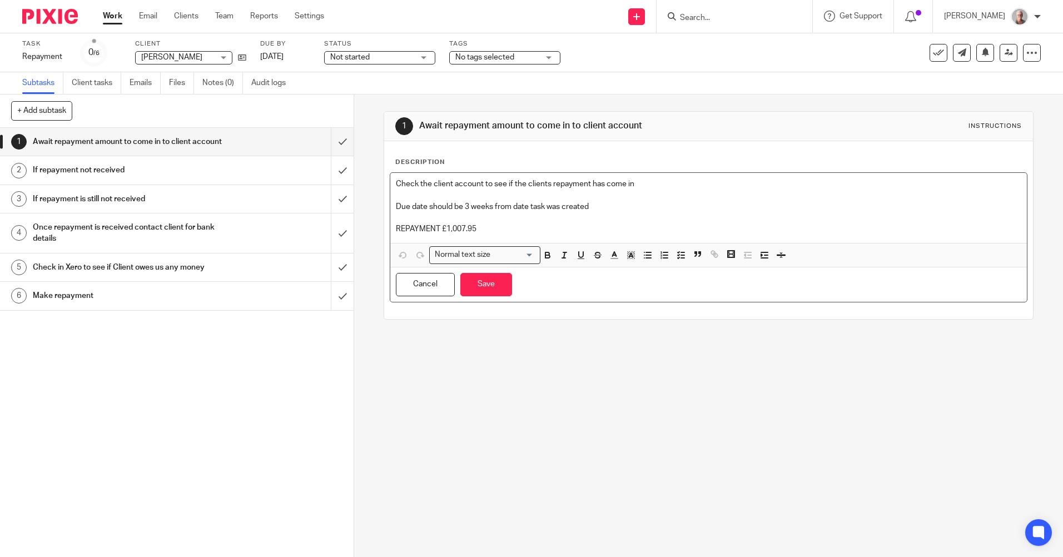
click at [484, 231] on p "REPAYMENT £1,007.95" at bounding box center [708, 229] width 625 height 11
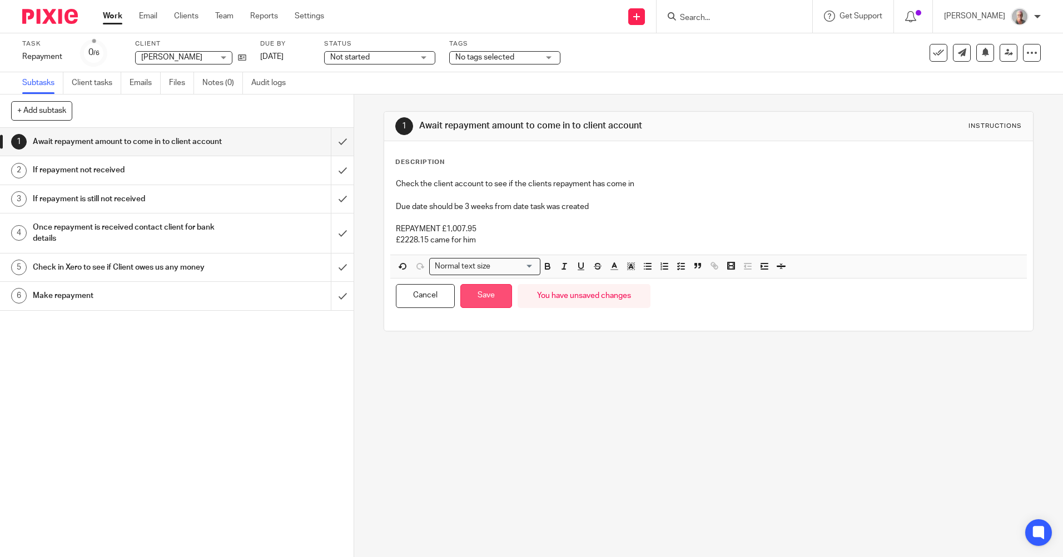
click at [478, 302] on button "Save" at bounding box center [486, 296] width 52 height 24
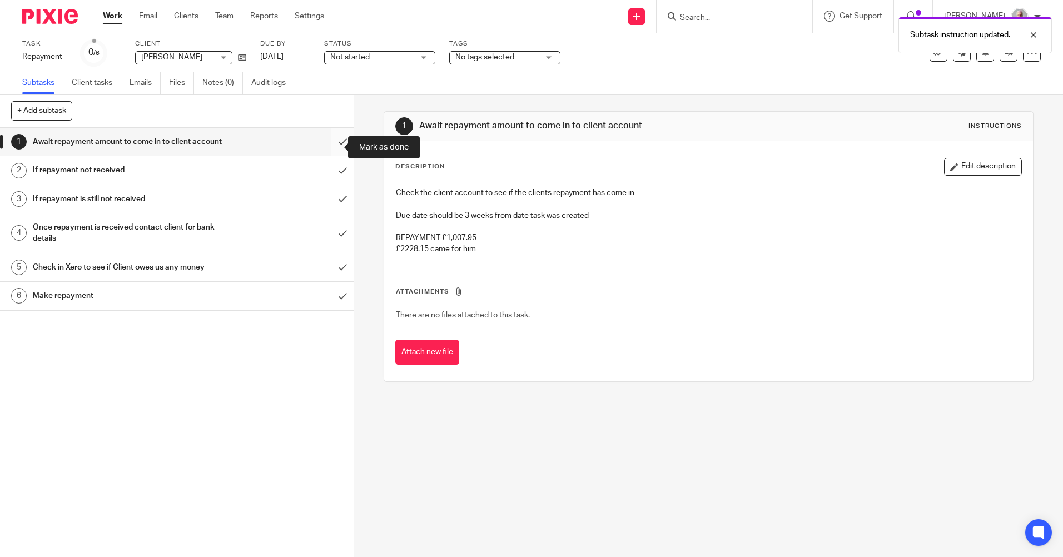
click at [334, 145] on input "submit" at bounding box center [177, 142] width 354 height 28
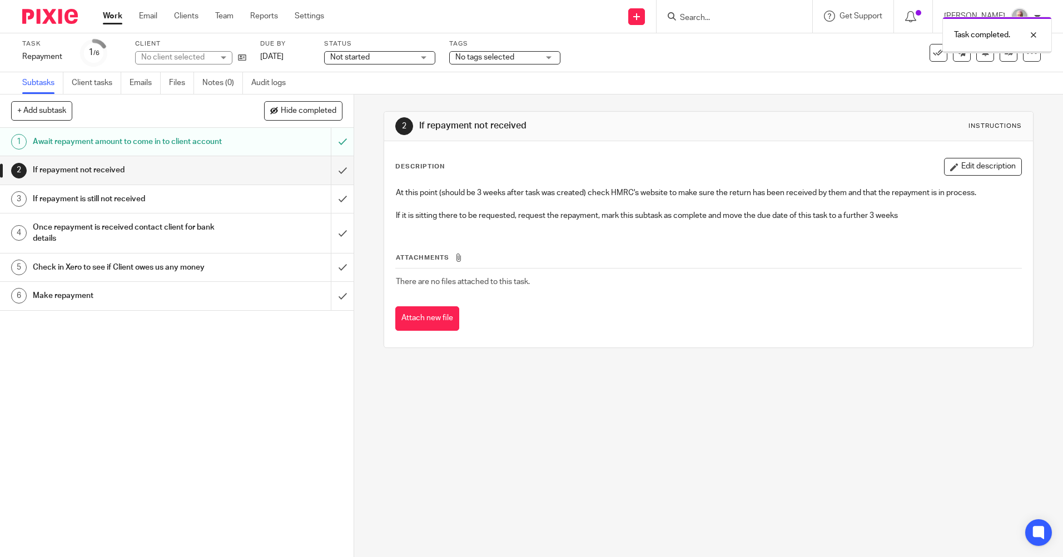
click at [332, 180] on input "submit" at bounding box center [177, 170] width 354 height 28
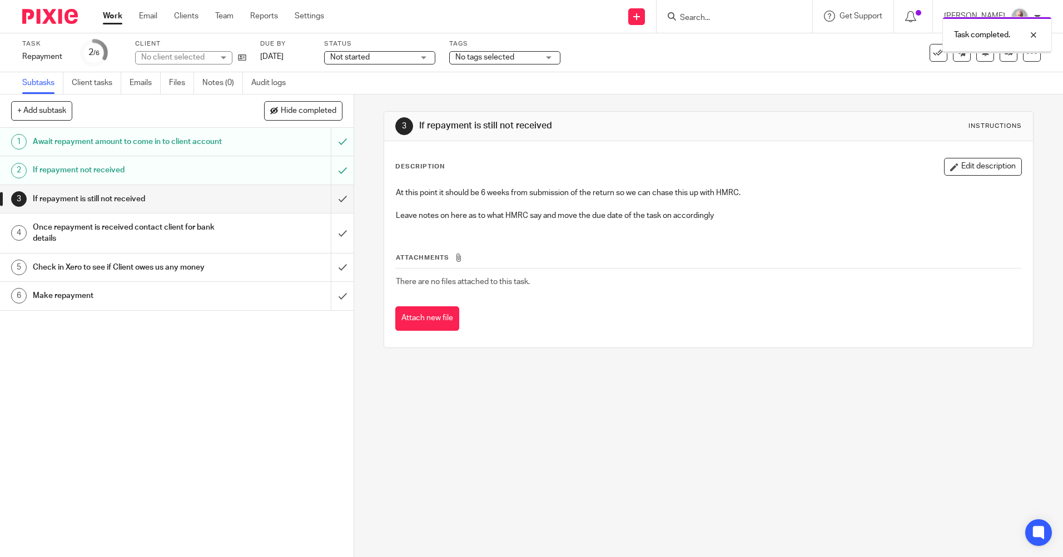
click at [330, 209] on input "submit" at bounding box center [177, 199] width 354 height 28
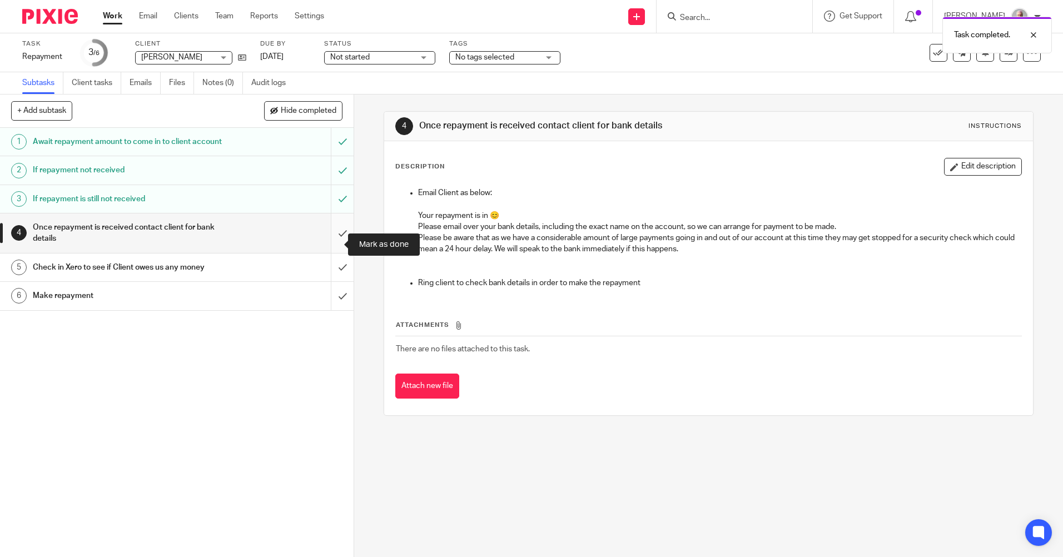
click at [329, 244] on input "submit" at bounding box center [177, 233] width 354 height 39
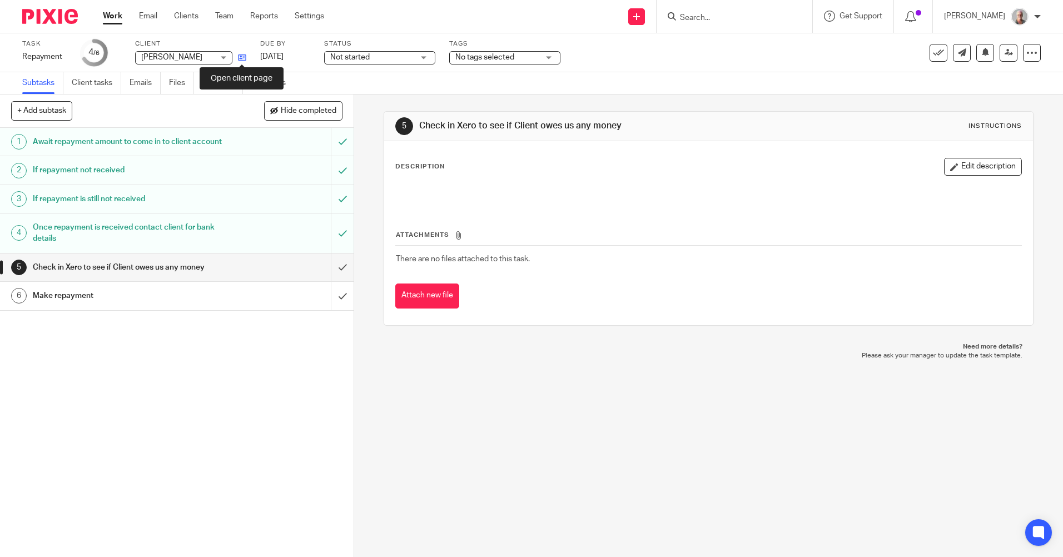
click at [240, 59] on icon at bounding box center [242, 57] width 8 height 8
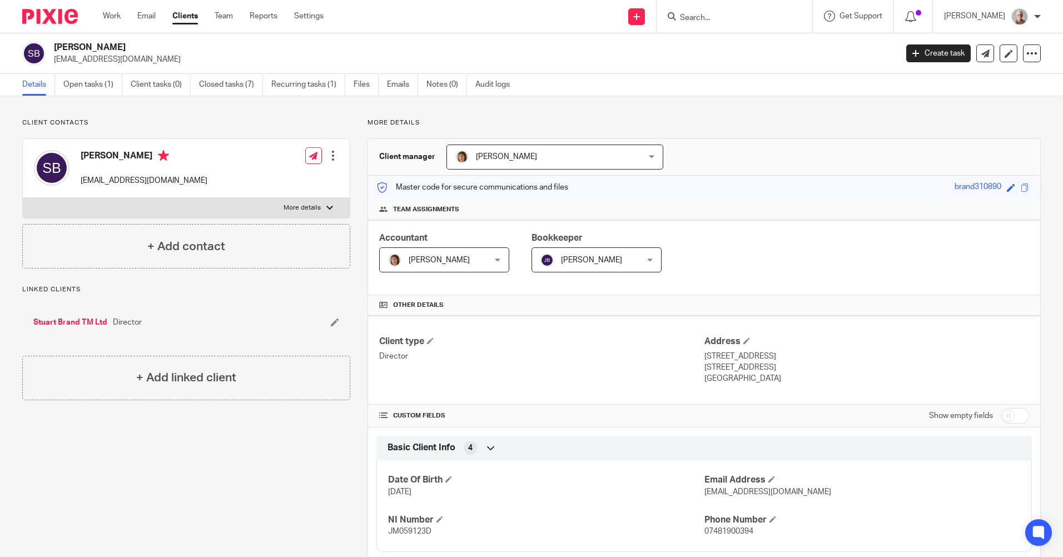
click at [726, 14] on input "Search" at bounding box center [729, 18] width 100 height 10
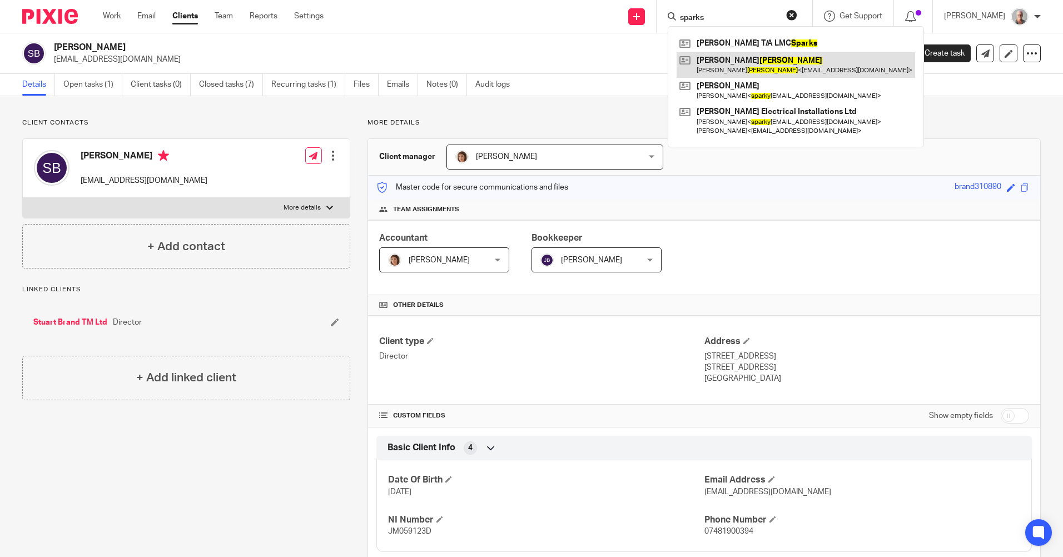
type input "sparks"
click at [785, 68] on link at bounding box center [796, 65] width 239 height 26
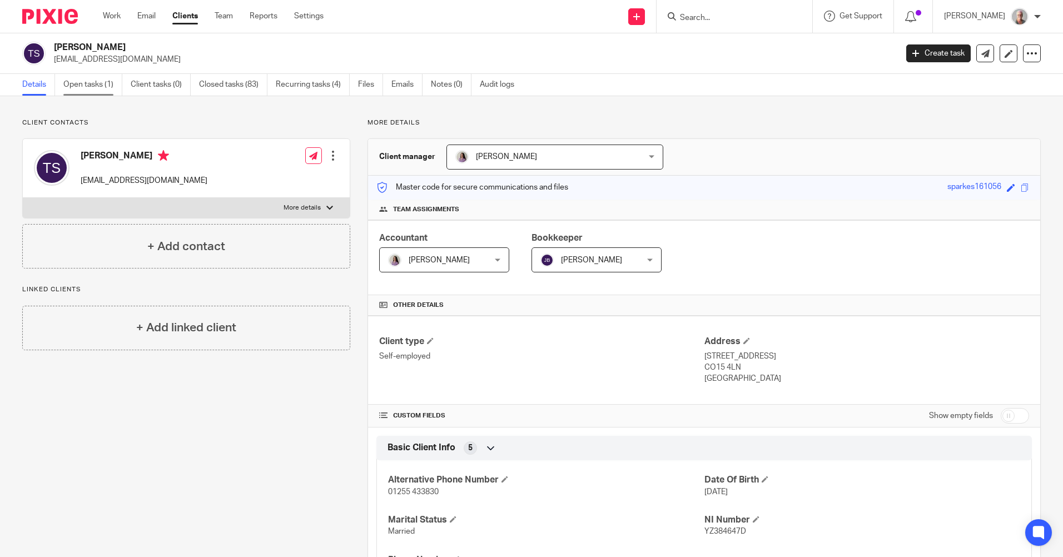
click at [96, 90] on link "Open tasks (1)" at bounding box center [92, 85] width 59 height 22
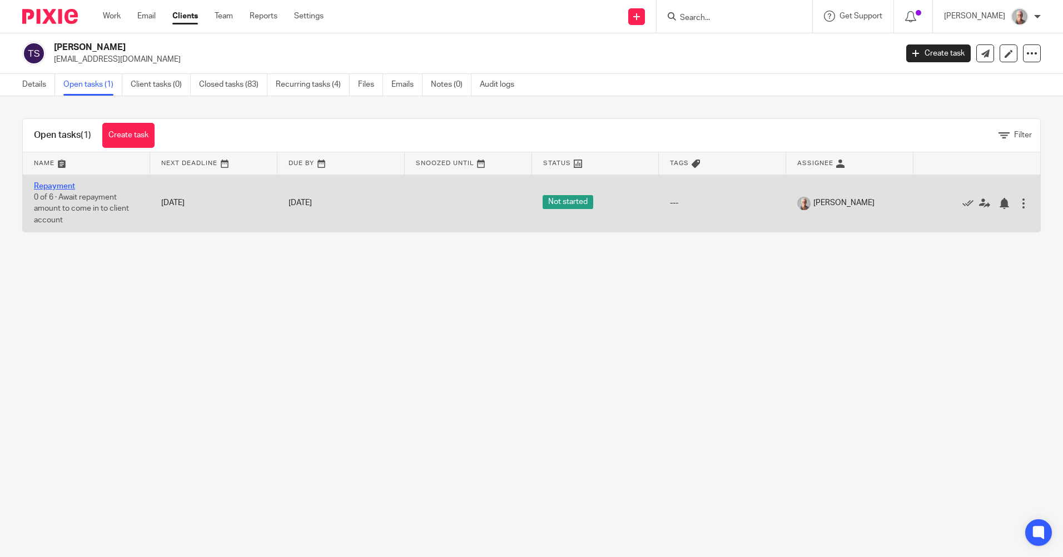
click at [63, 186] on link "Repayment" at bounding box center [54, 186] width 41 height 8
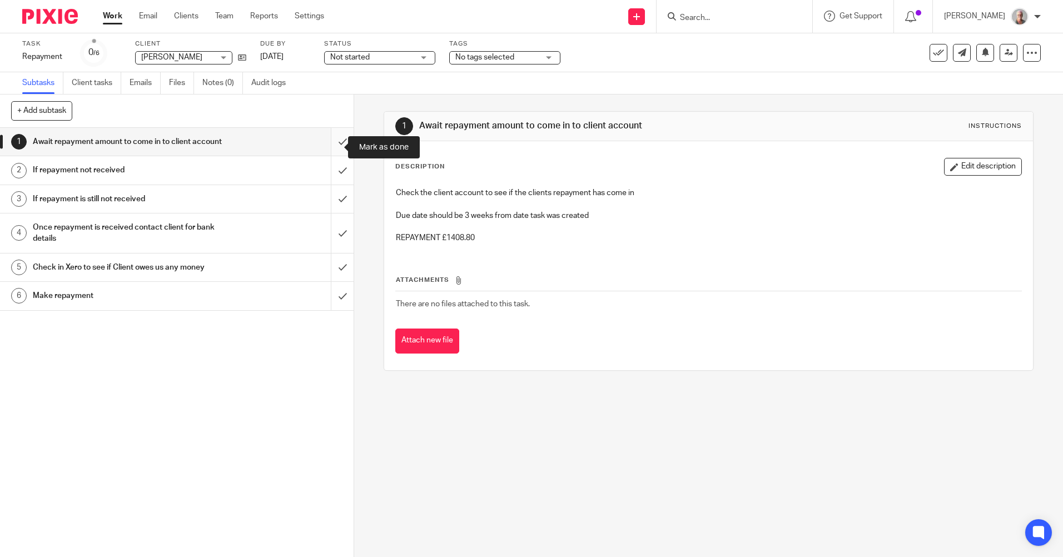
click at [332, 147] on input "submit" at bounding box center [177, 142] width 354 height 28
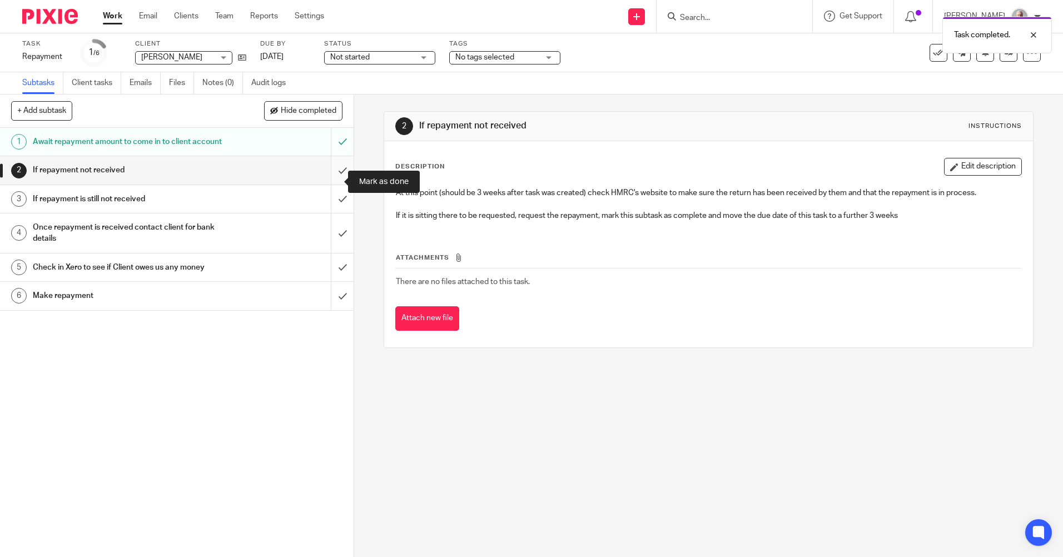
click at [332, 182] on input "submit" at bounding box center [177, 170] width 354 height 28
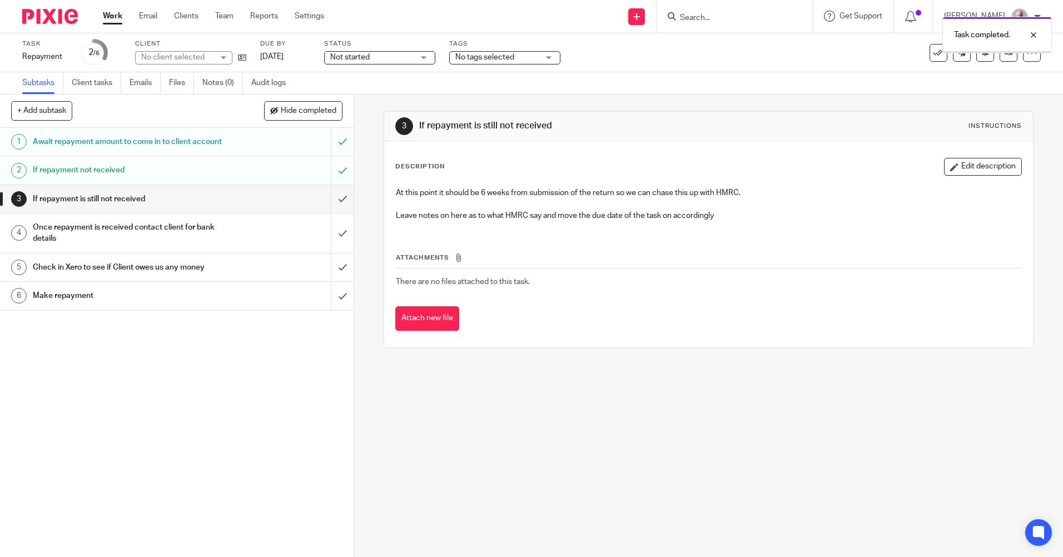
click at [331, 209] on input "submit" at bounding box center [177, 199] width 354 height 28
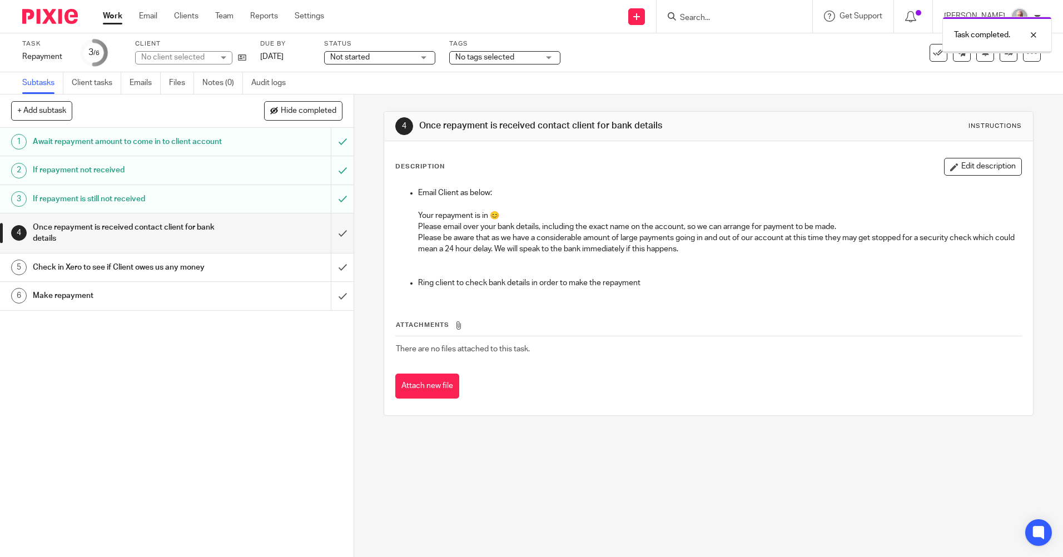
click at [331, 242] on input "submit" at bounding box center [177, 233] width 354 height 39
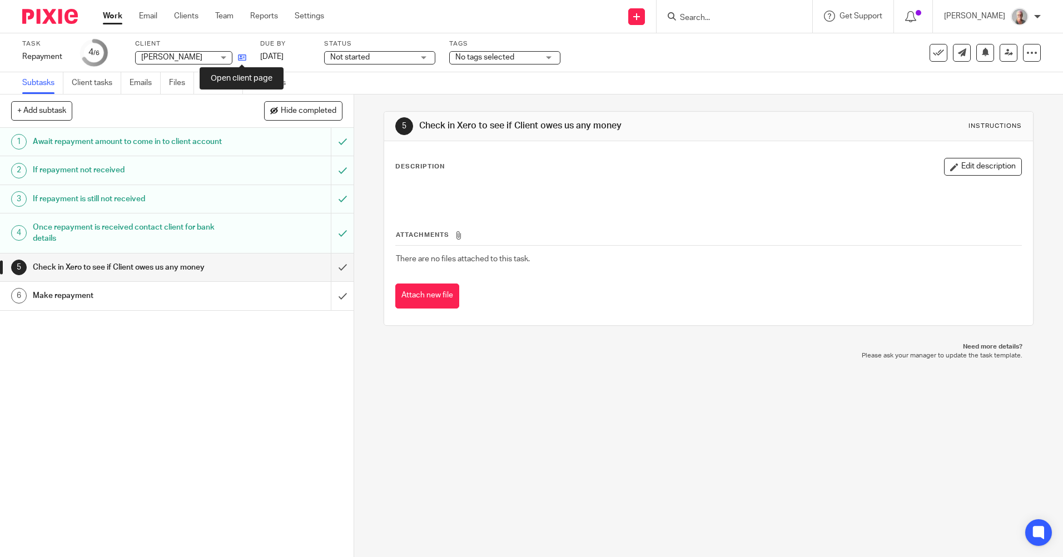
click at [241, 58] on icon at bounding box center [242, 57] width 8 height 8
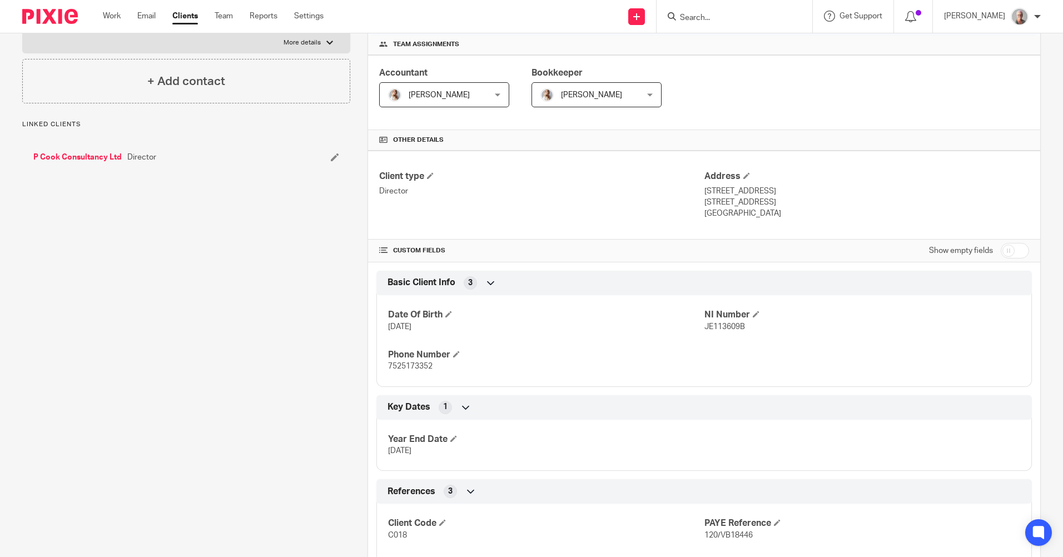
scroll to position [167, 0]
click at [713, 17] on input "Search" at bounding box center [729, 18] width 100 height 10
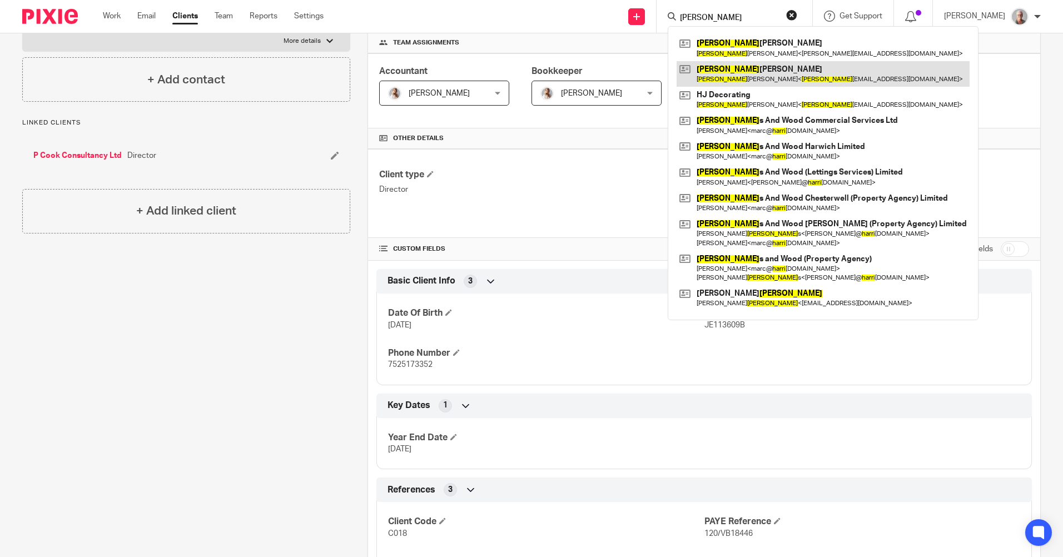
type input "harry"
click at [772, 73] on link at bounding box center [823, 74] width 293 height 26
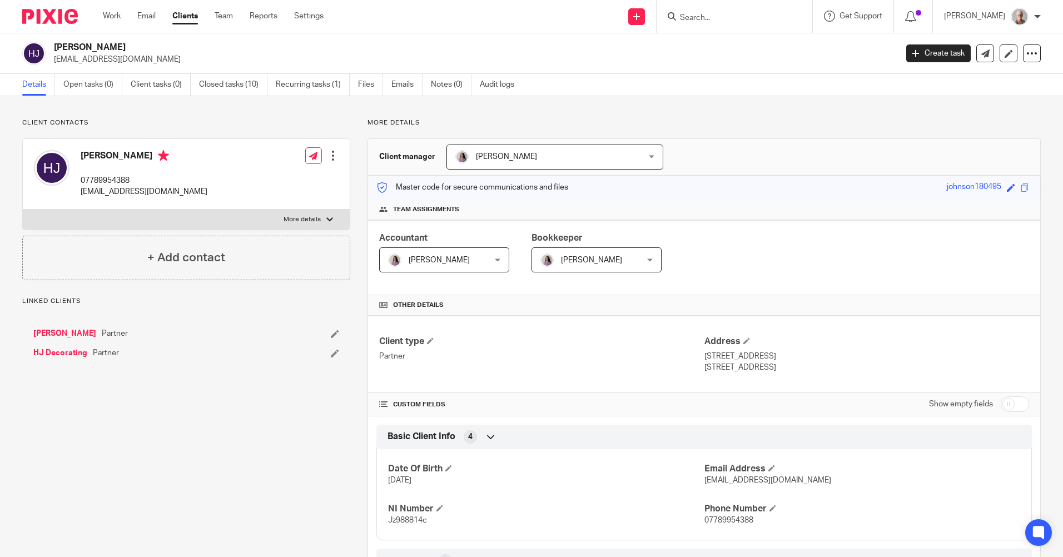
click at [707, 16] on input "Search" at bounding box center [729, 18] width 100 height 10
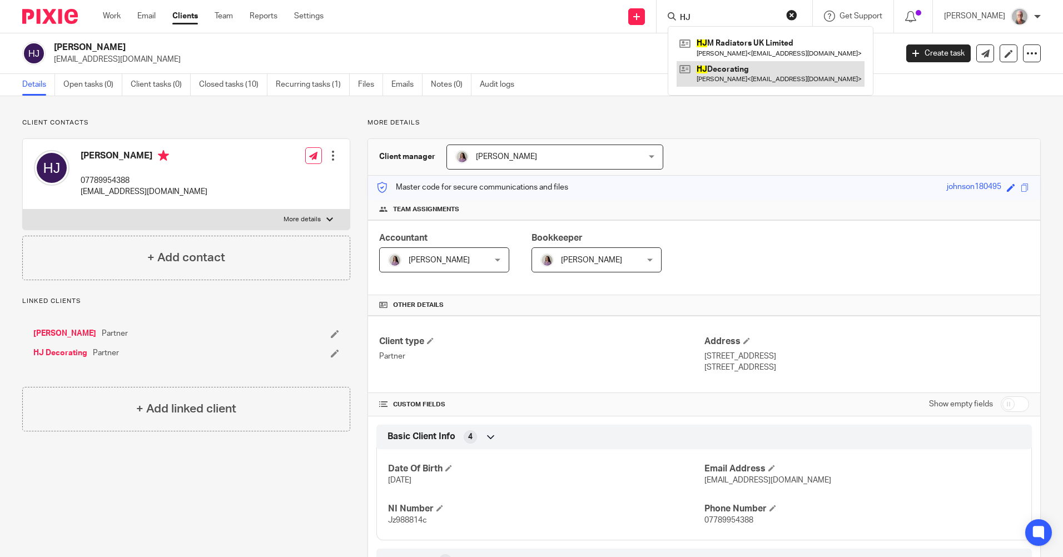
type input "HJ"
click at [743, 74] on link at bounding box center [771, 74] width 188 height 26
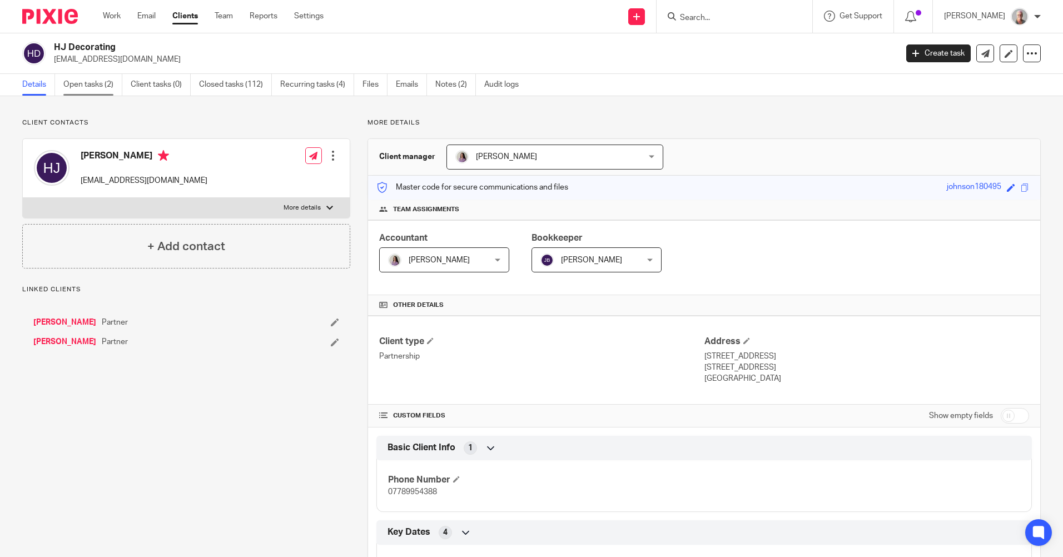
click at [95, 87] on link "Open tasks (2)" at bounding box center [92, 85] width 59 height 22
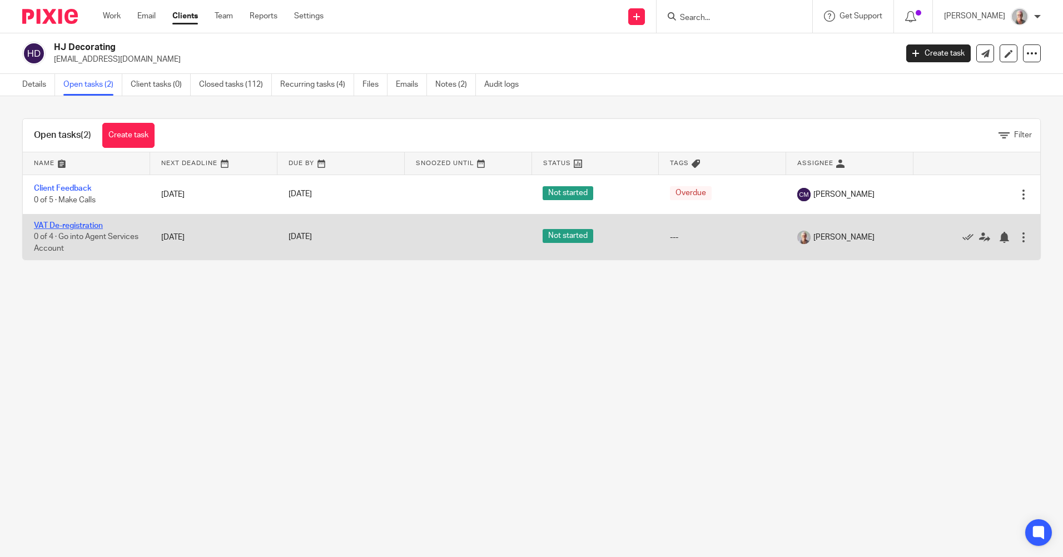
click at [76, 224] on link "VAT De-registration" at bounding box center [68, 226] width 69 height 8
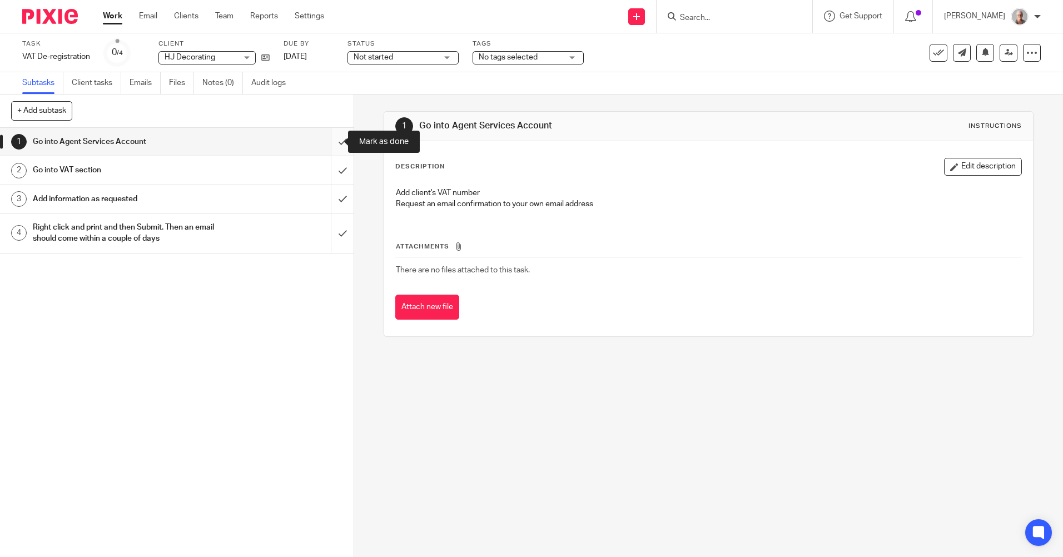
click at [330, 141] on input "submit" at bounding box center [177, 142] width 354 height 28
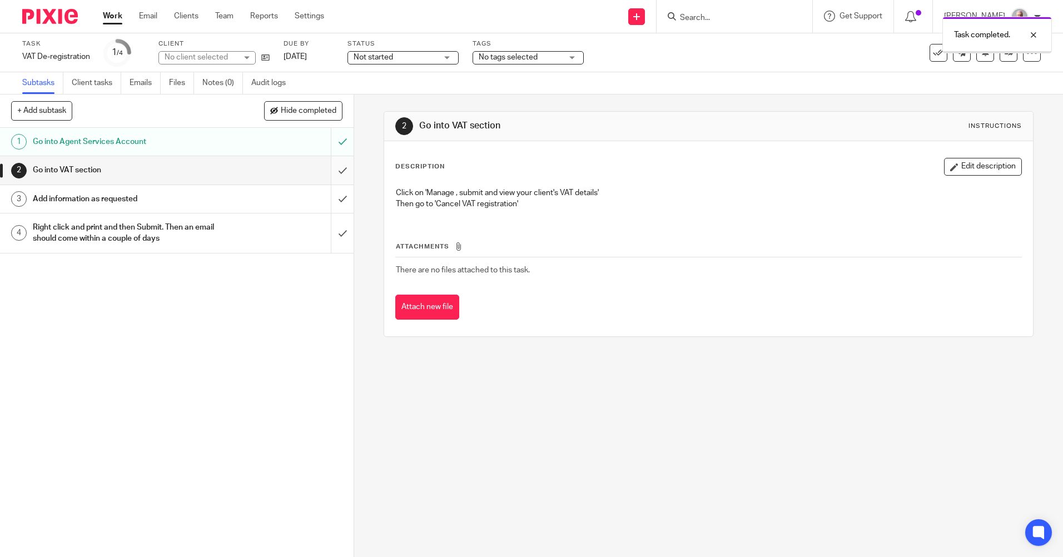
click at [332, 166] on input "submit" at bounding box center [177, 170] width 354 height 28
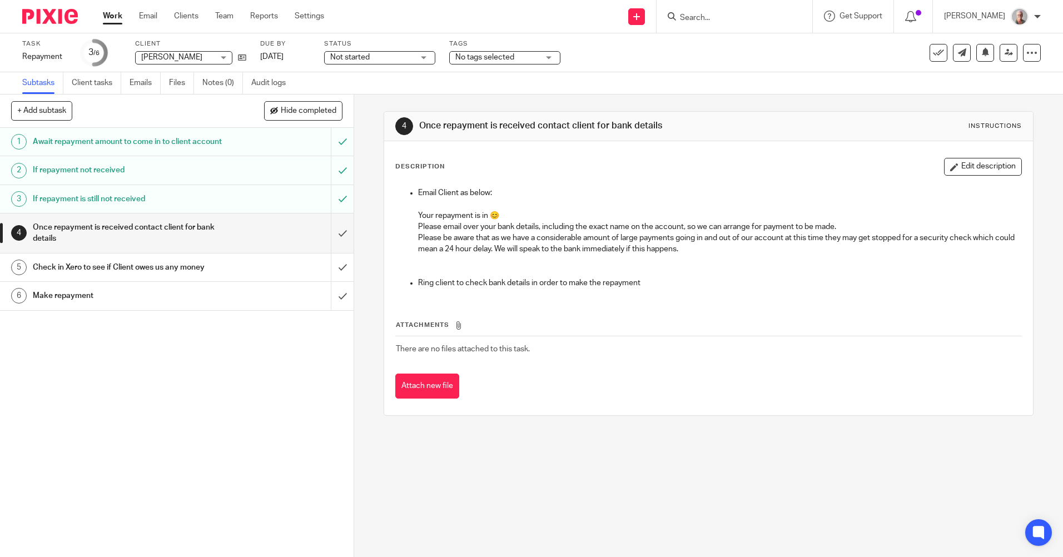
click at [713, 17] on input "Search" at bounding box center [729, 18] width 100 height 10
type input "MDW"
click at [748, 42] on link at bounding box center [746, 43] width 138 height 17
